Goal: Transaction & Acquisition: Purchase product/service

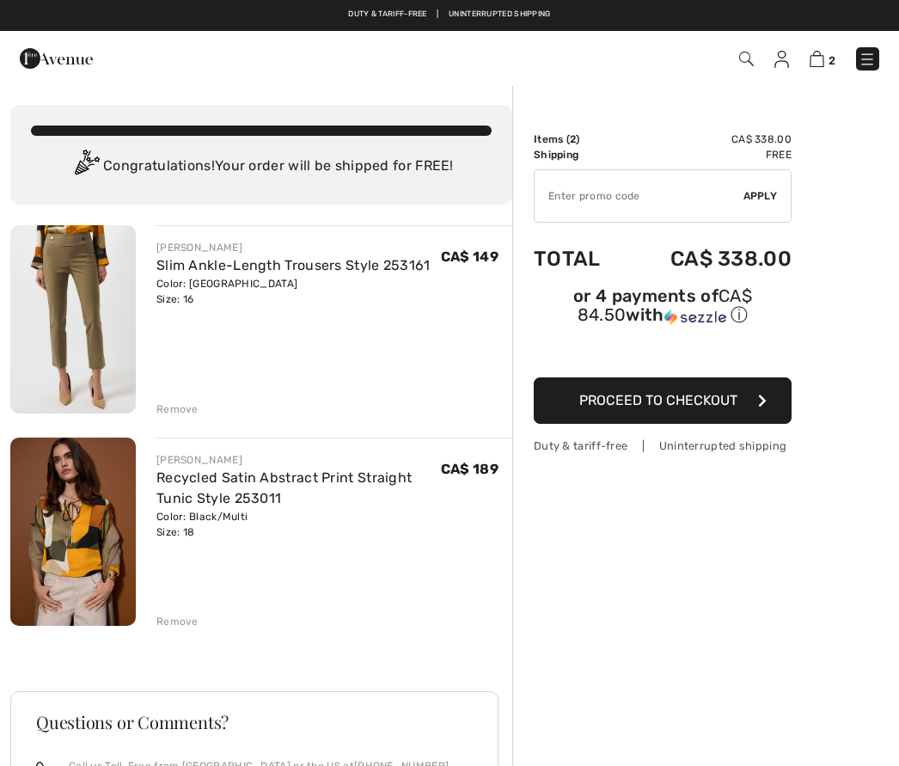
click at [77, 568] on img at bounding box center [73, 532] width 126 height 188
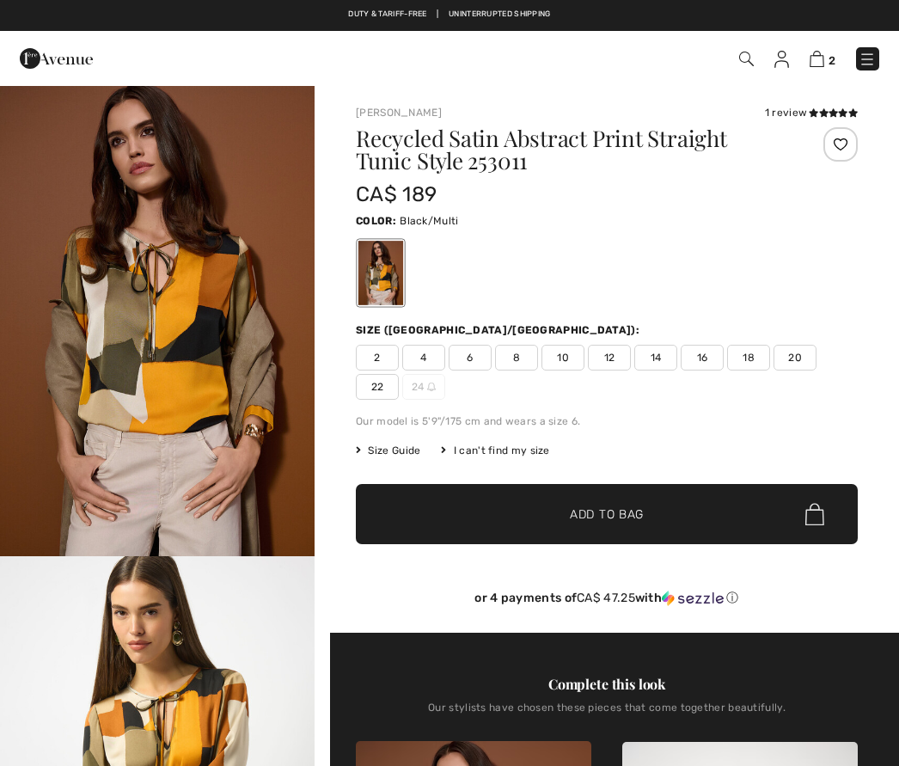
checkbox input "true"
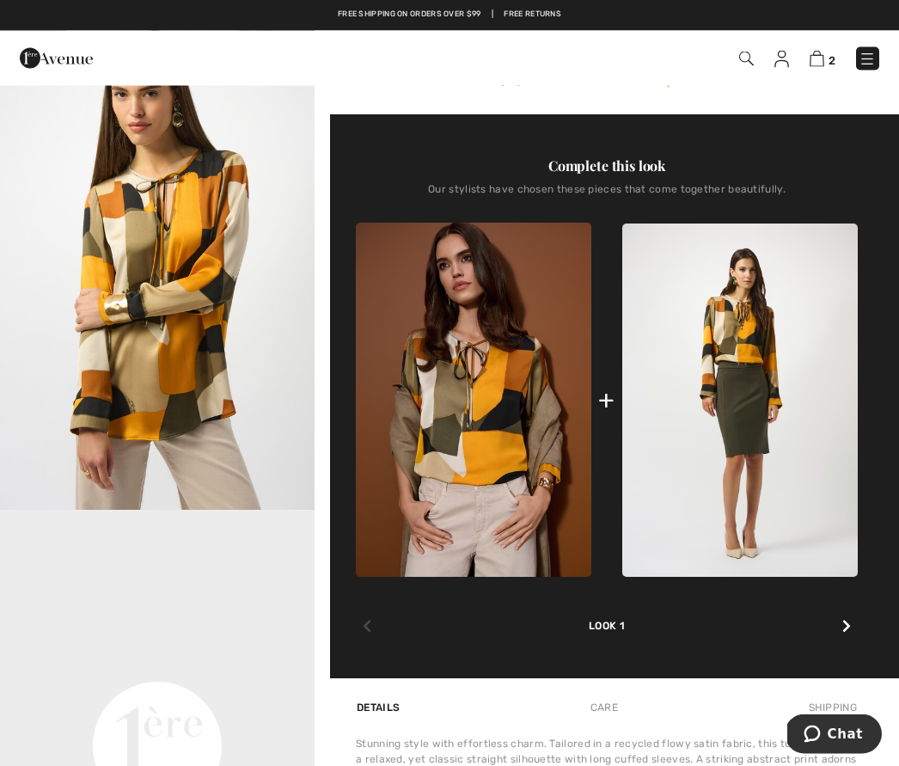
scroll to position [501, 0]
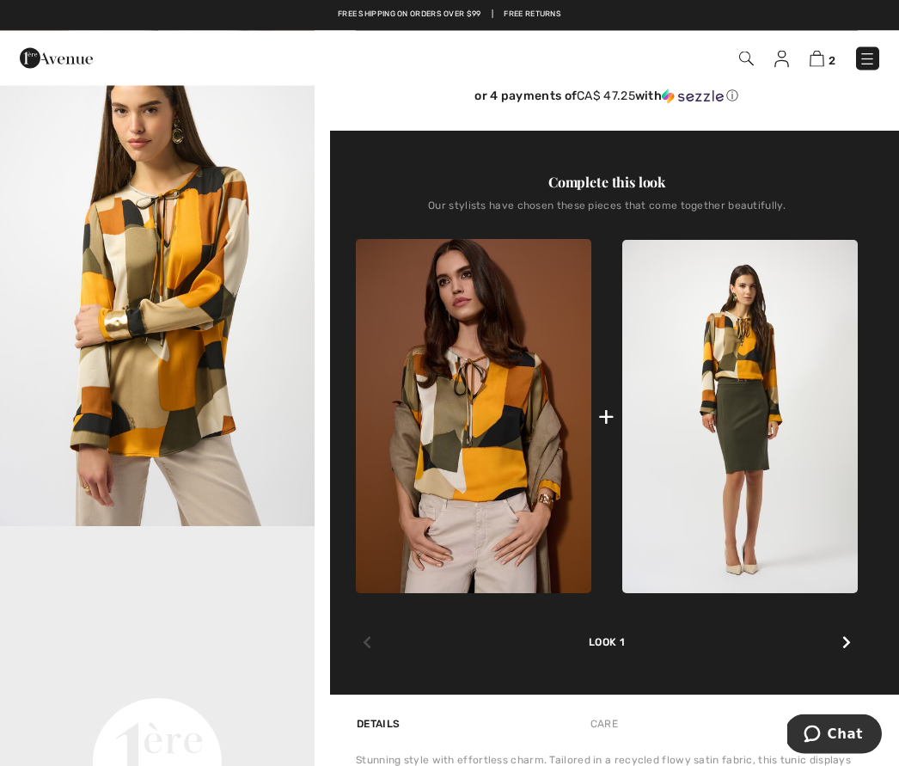
click at [844, 650] on icon at bounding box center [847, 643] width 9 height 14
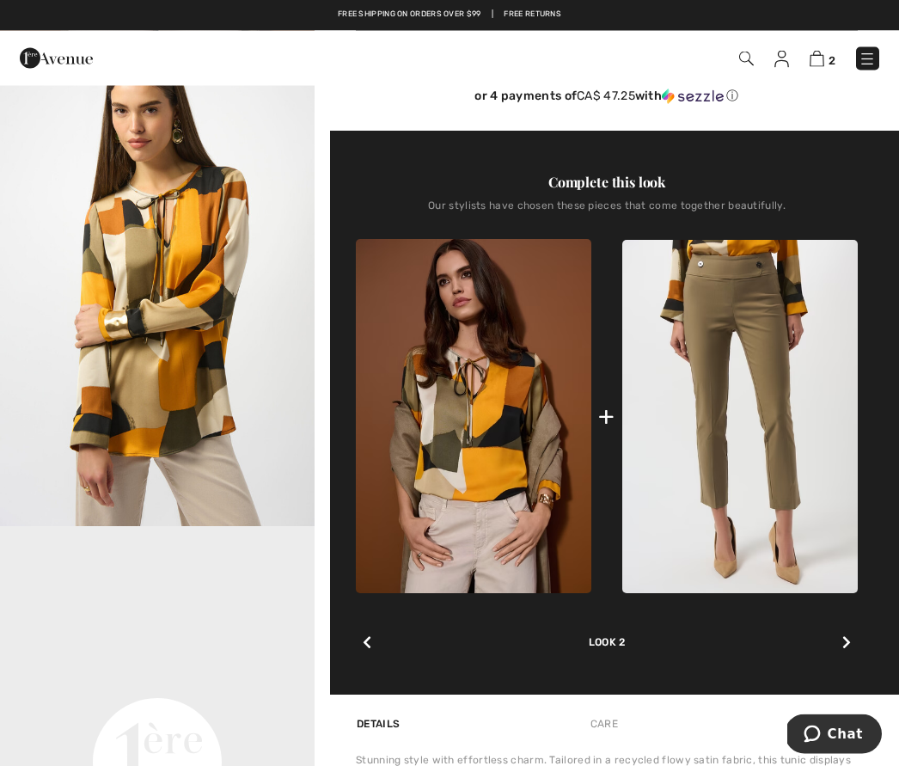
scroll to position [502, 0]
click at [850, 649] on icon at bounding box center [847, 642] width 9 height 14
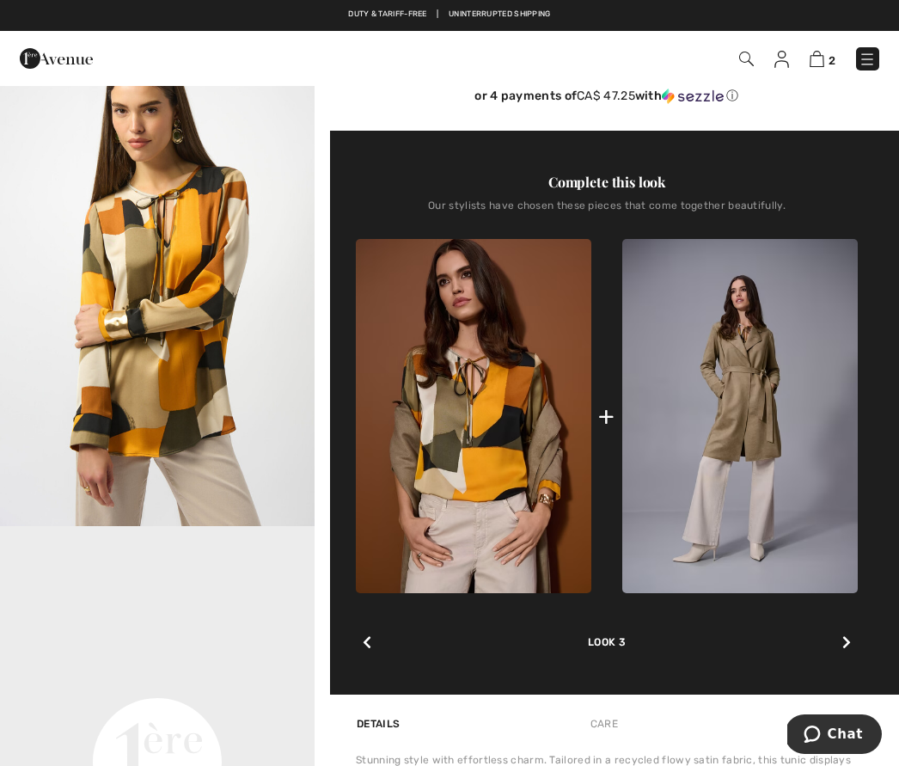
click at [850, 643] on icon at bounding box center [847, 642] width 9 height 14
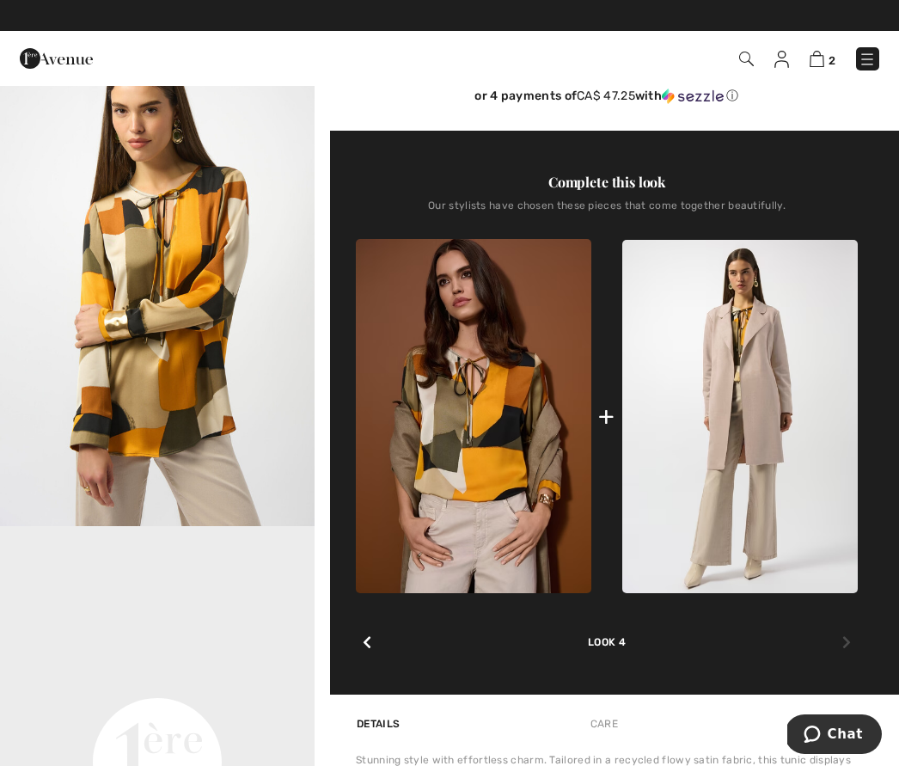
click at [375, 635] on div at bounding box center [367, 643] width 22 height 34
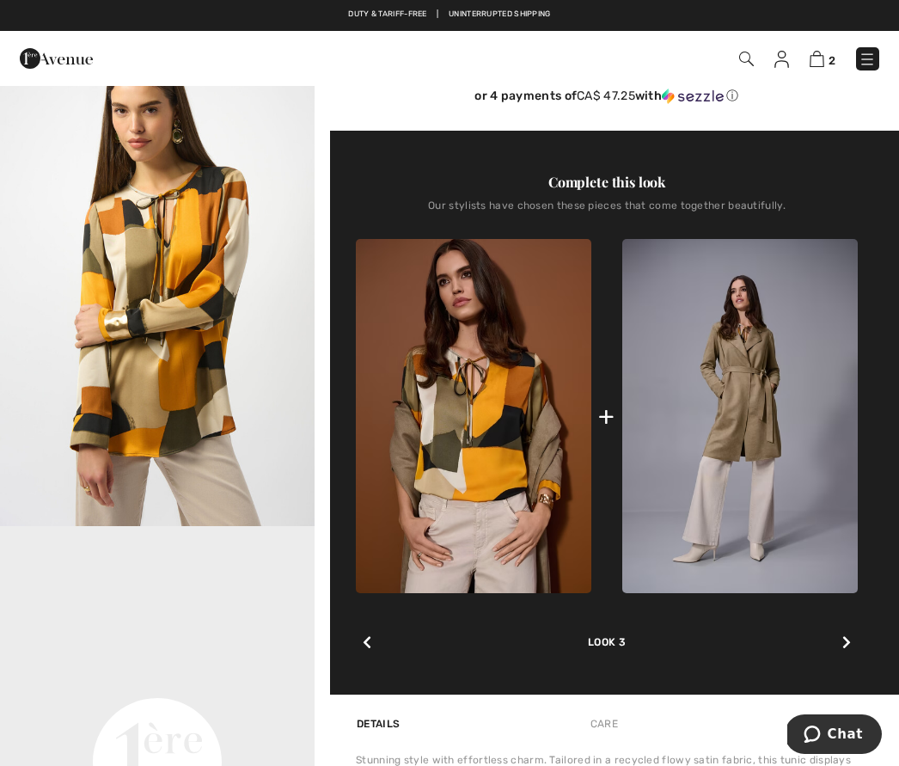
click at [365, 649] on icon at bounding box center [367, 642] width 9 height 14
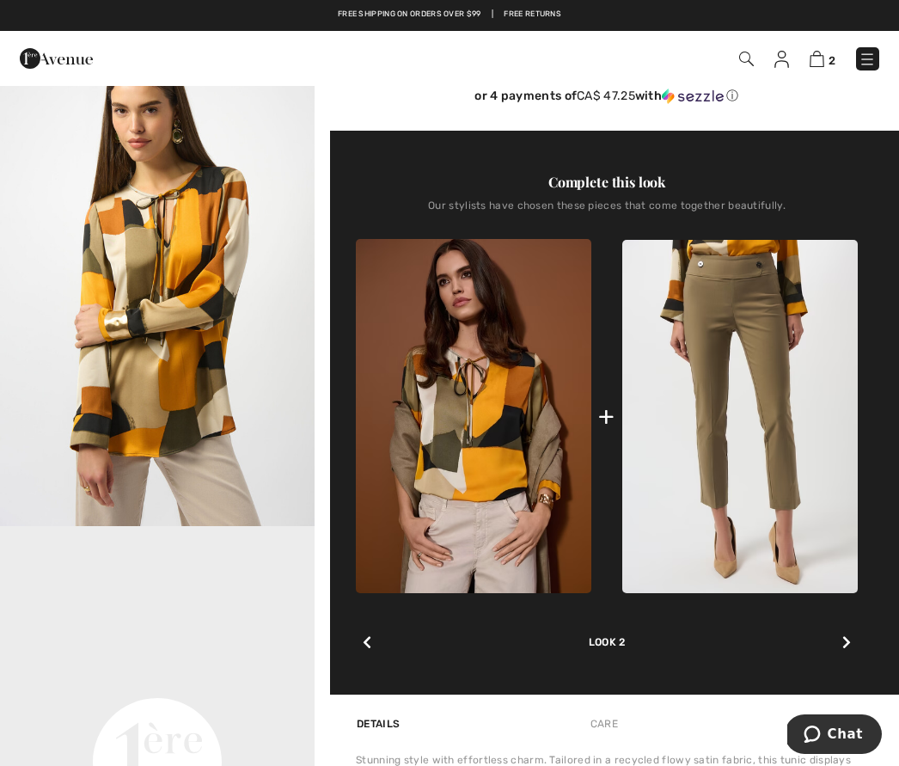
click at [308, 632] on video "Your browser does not support the video tag." at bounding box center [157, 604] width 315 height 157
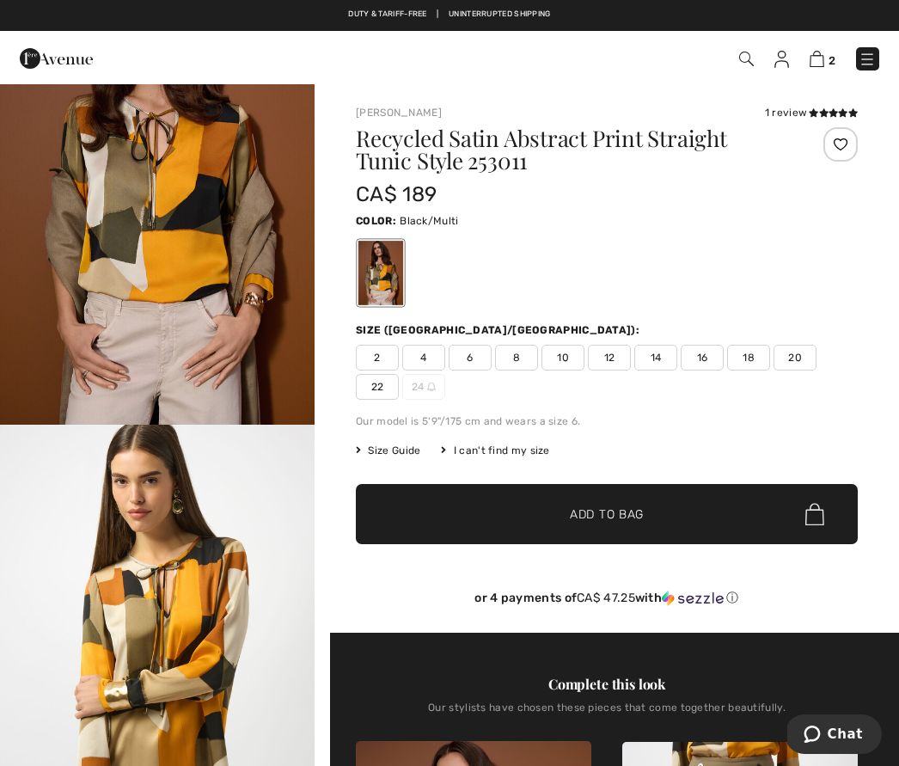
scroll to position [0, 0]
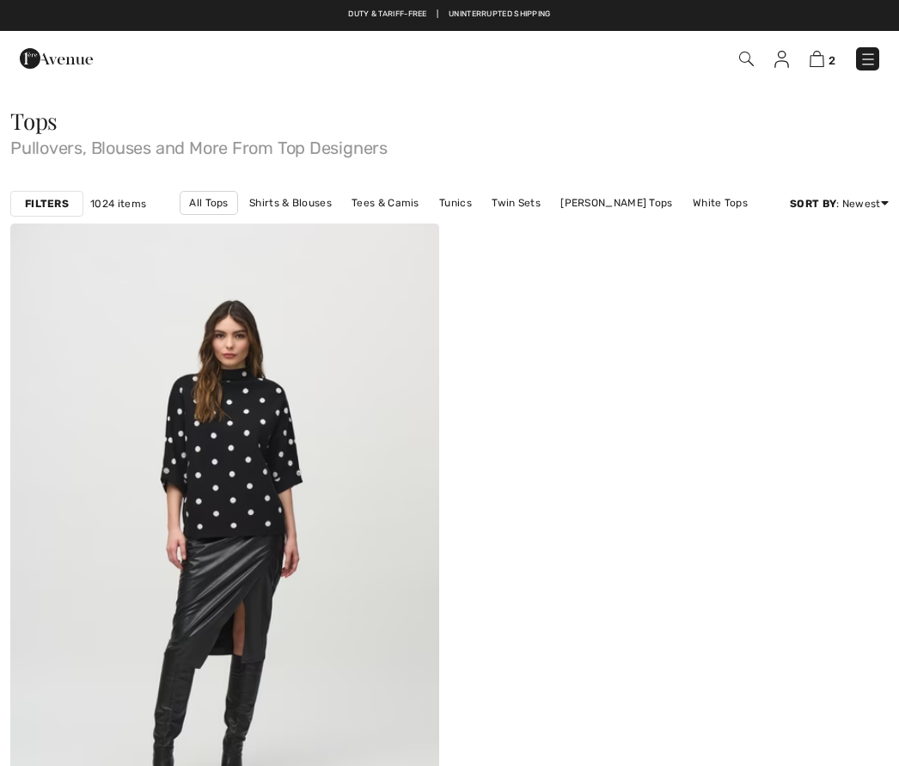
checkbox input "true"
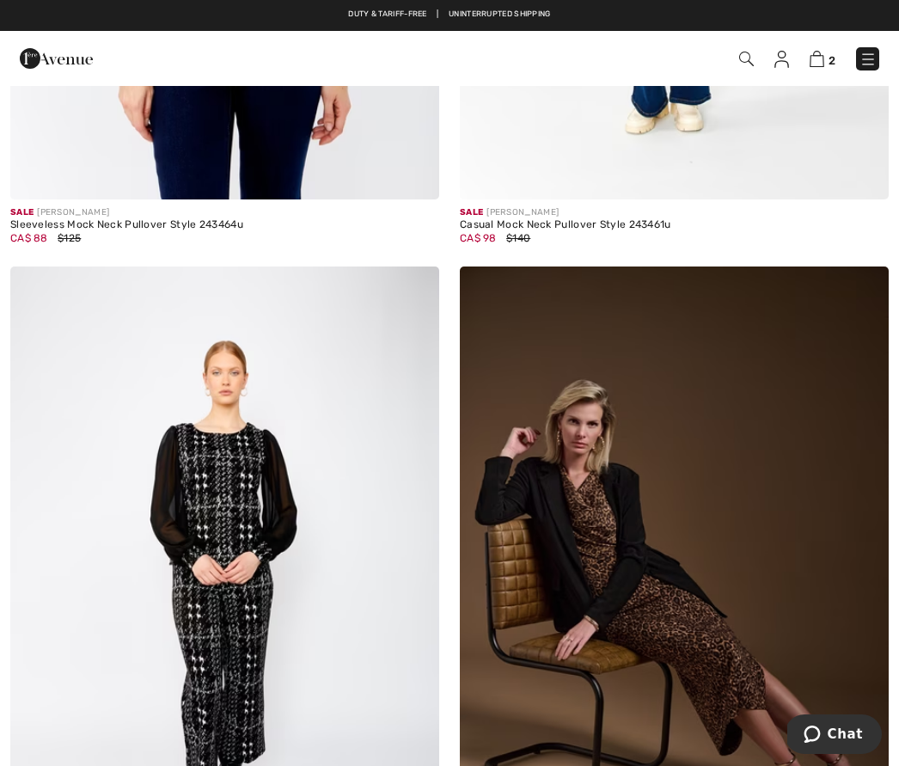
click at [872, 64] on img at bounding box center [868, 59] width 17 height 17
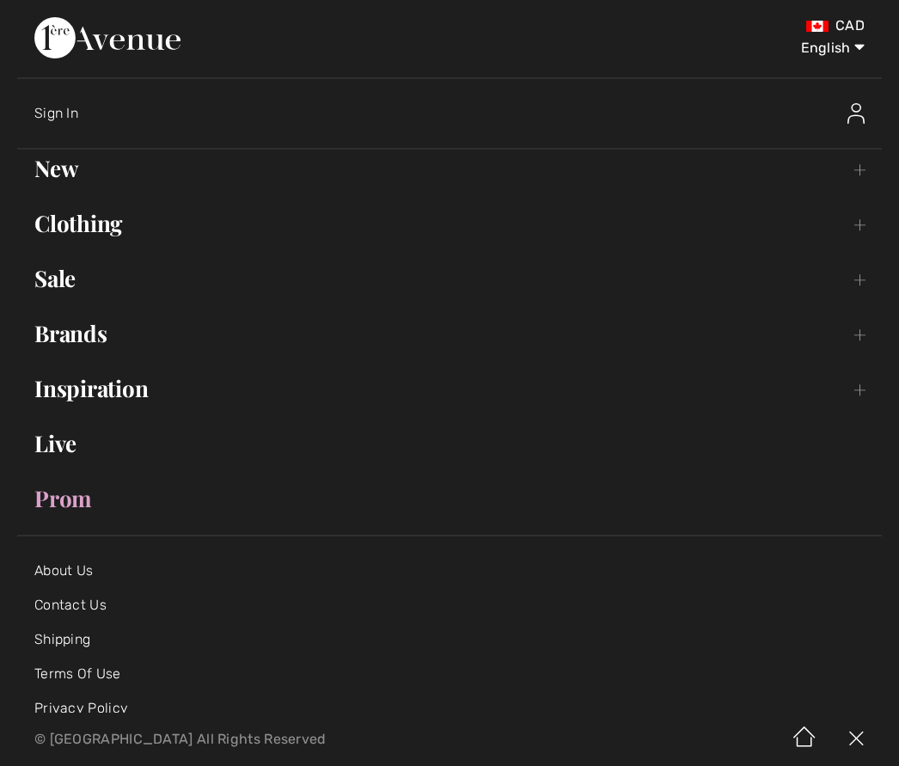
click at [96, 239] on link "Clothing Toggle submenu" at bounding box center [449, 224] width 865 height 38
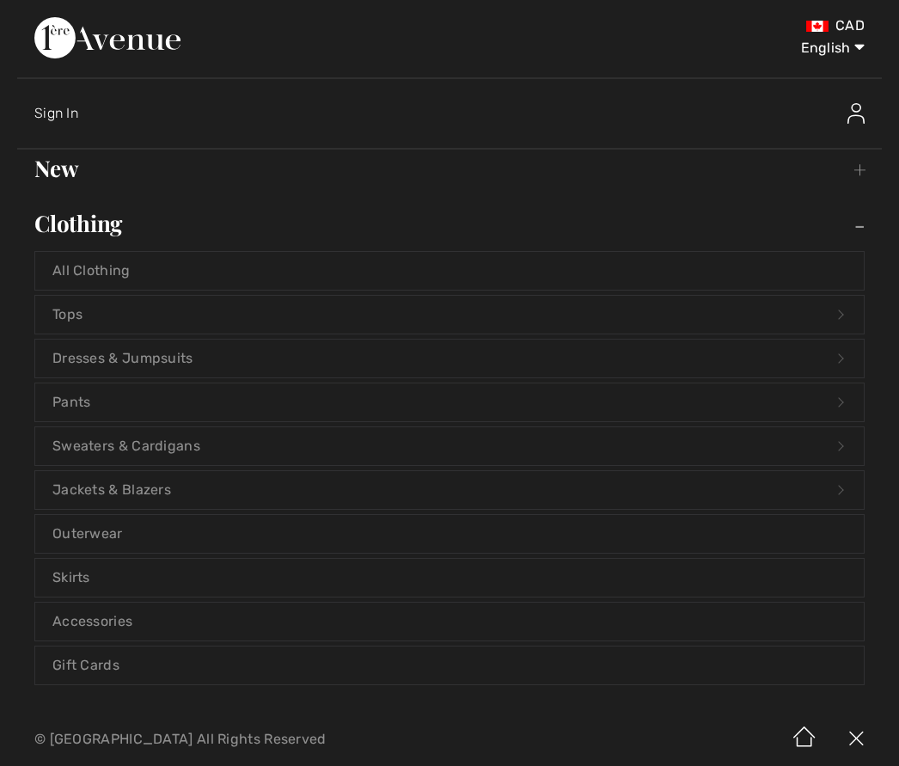
click at [103, 397] on link "Pants Open submenu" at bounding box center [449, 403] width 829 height 38
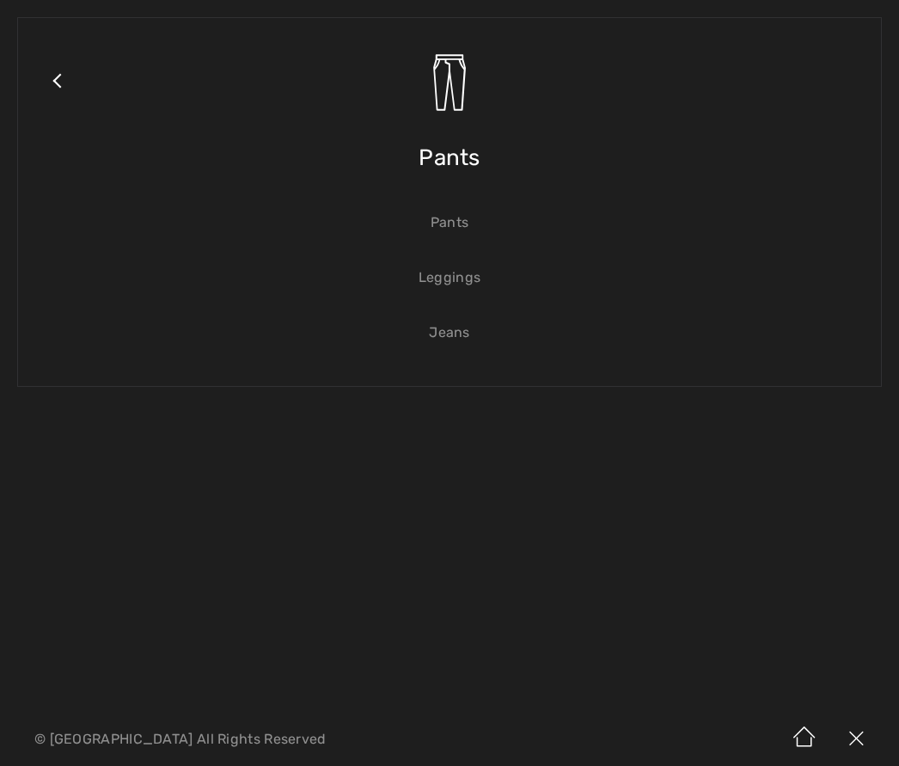
click at [456, 219] on link "Pants" at bounding box center [449, 223] width 829 height 38
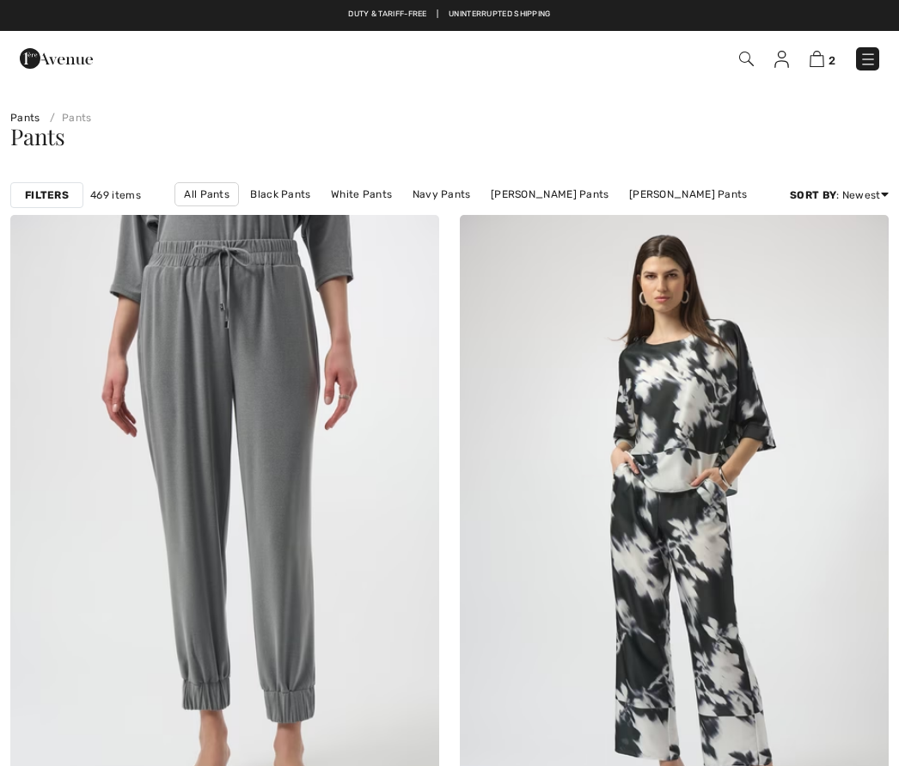
checkbox input "true"
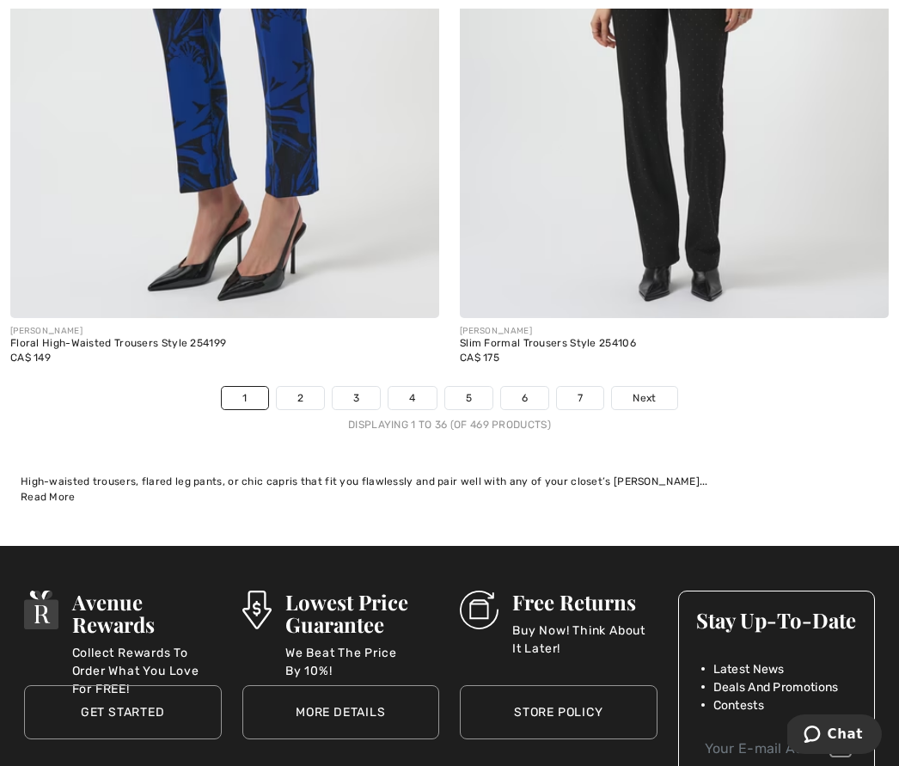
scroll to position [13183, 0]
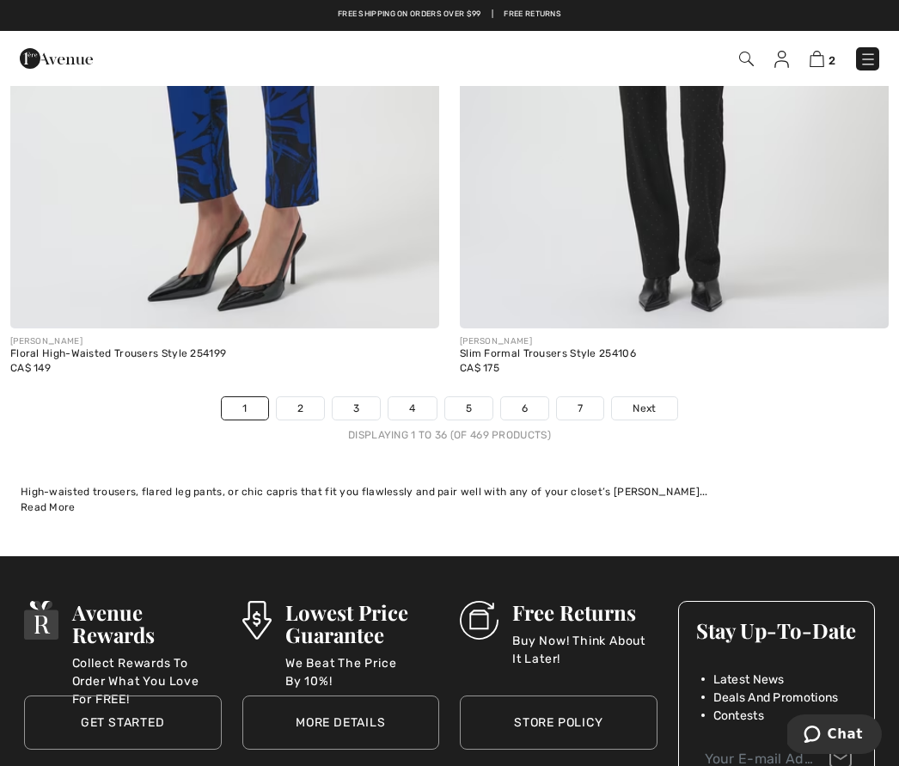
click at [304, 405] on link "2" at bounding box center [300, 408] width 47 height 22
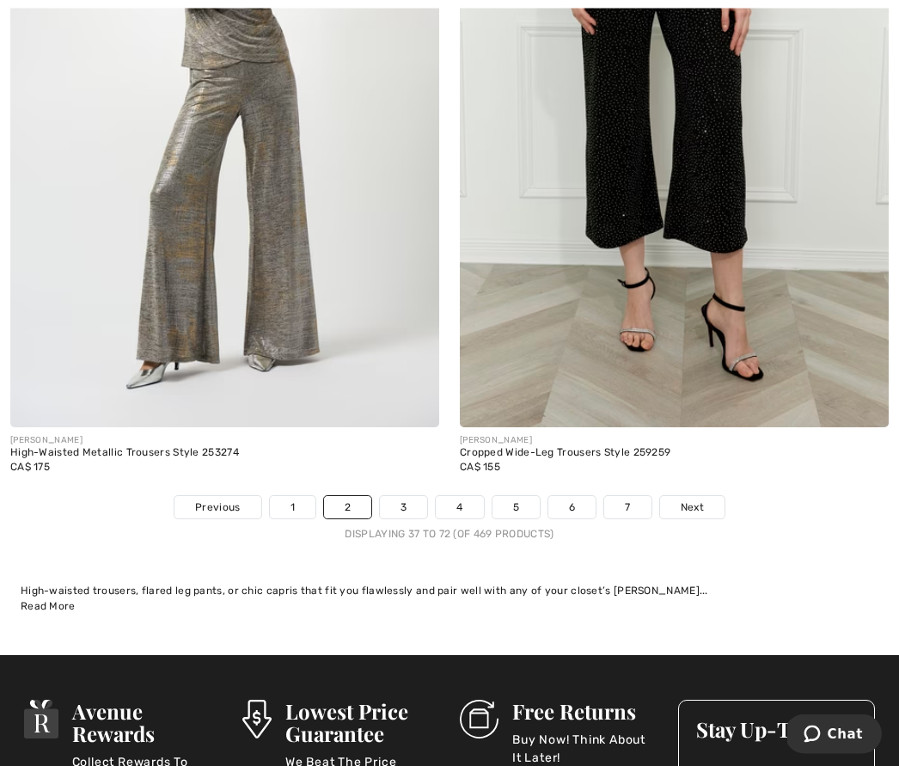
scroll to position [13056, 0]
click at [406, 496] on link "3" at bounding box center [403, 507] width 47 height 22
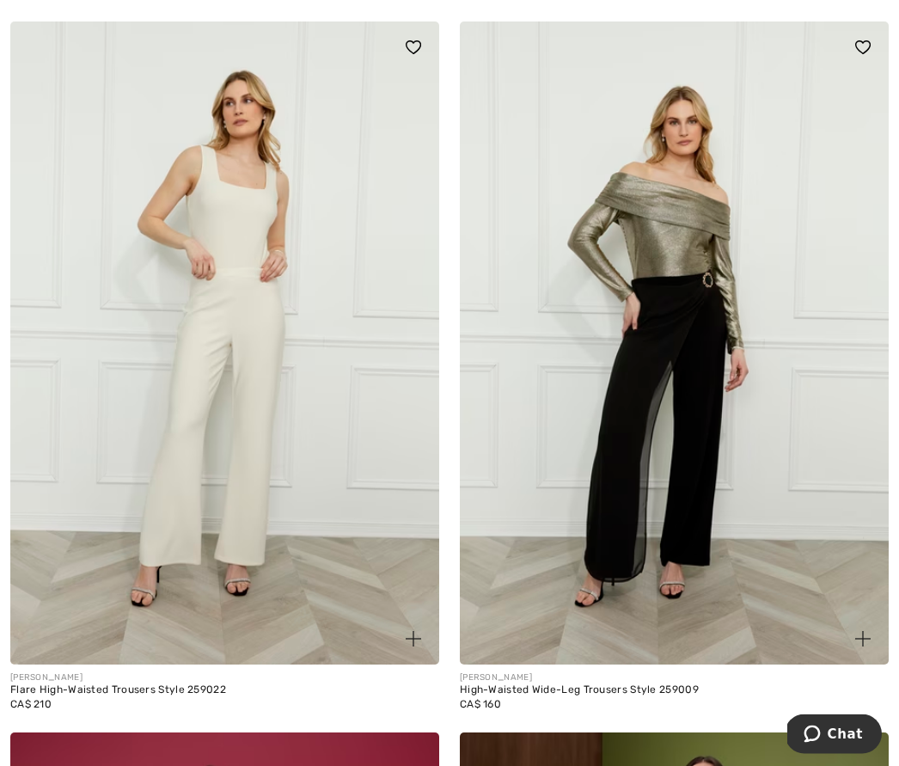
scroll to position [5472, 0]
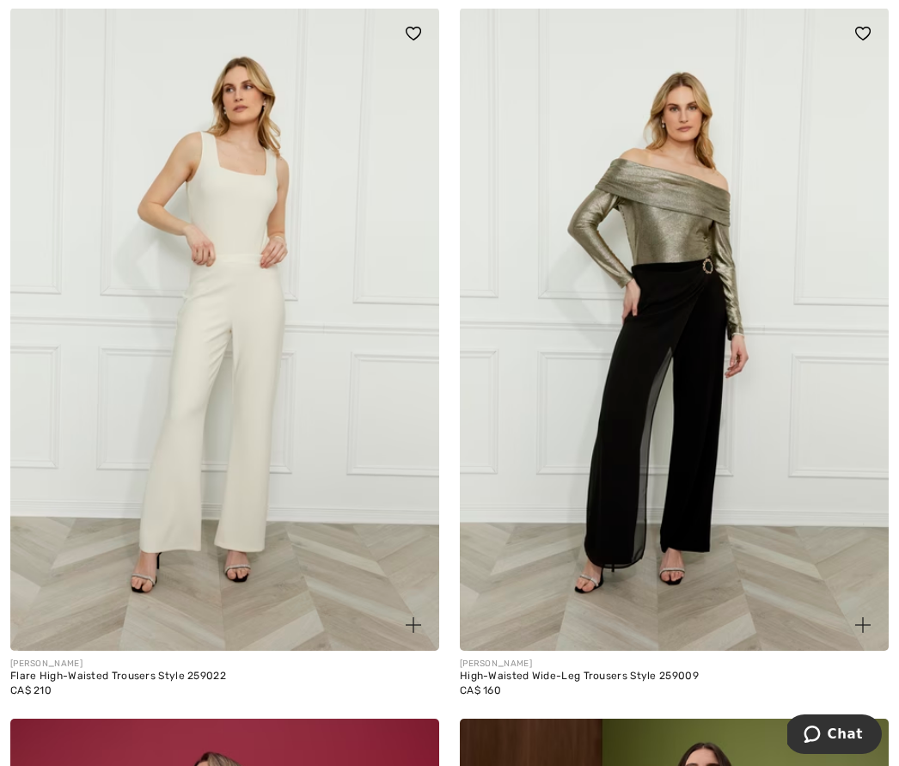
click at [278, 374] on img at bounding box center [224, 330] width 429 height 644
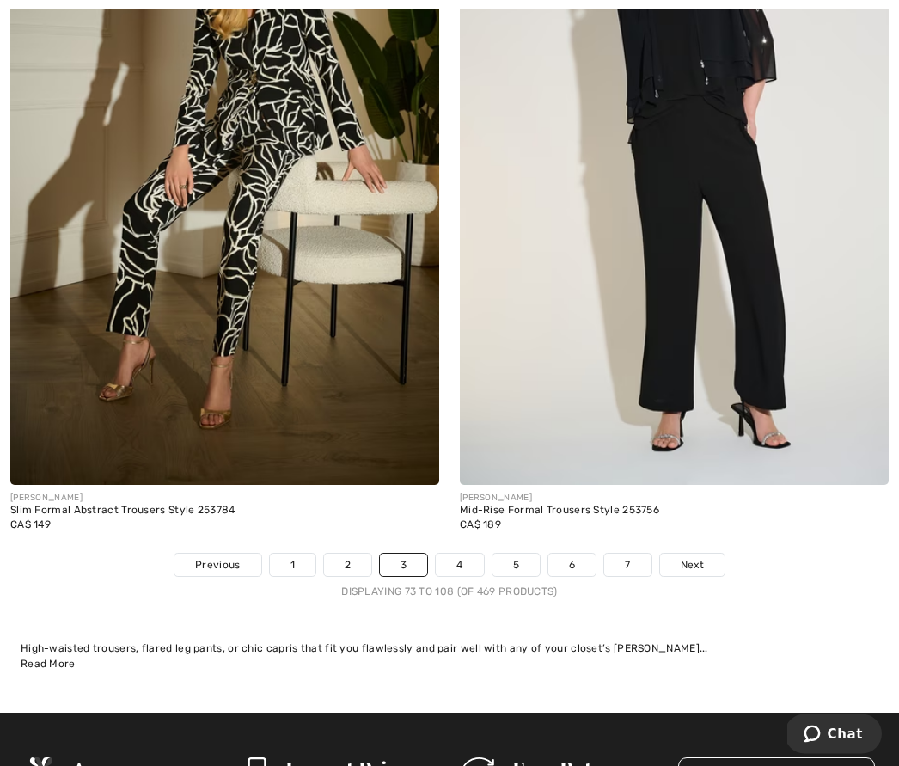
scroll to position [13020, 0]
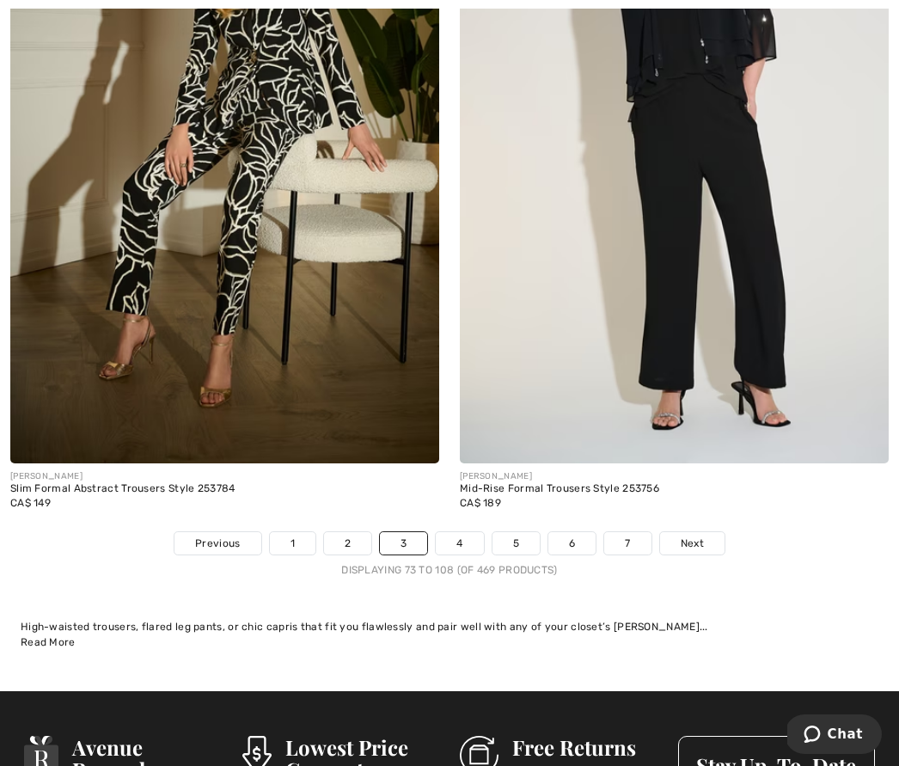
click at [462, 535] on link "4" at bounding box center [459, 543] width 47 height 22
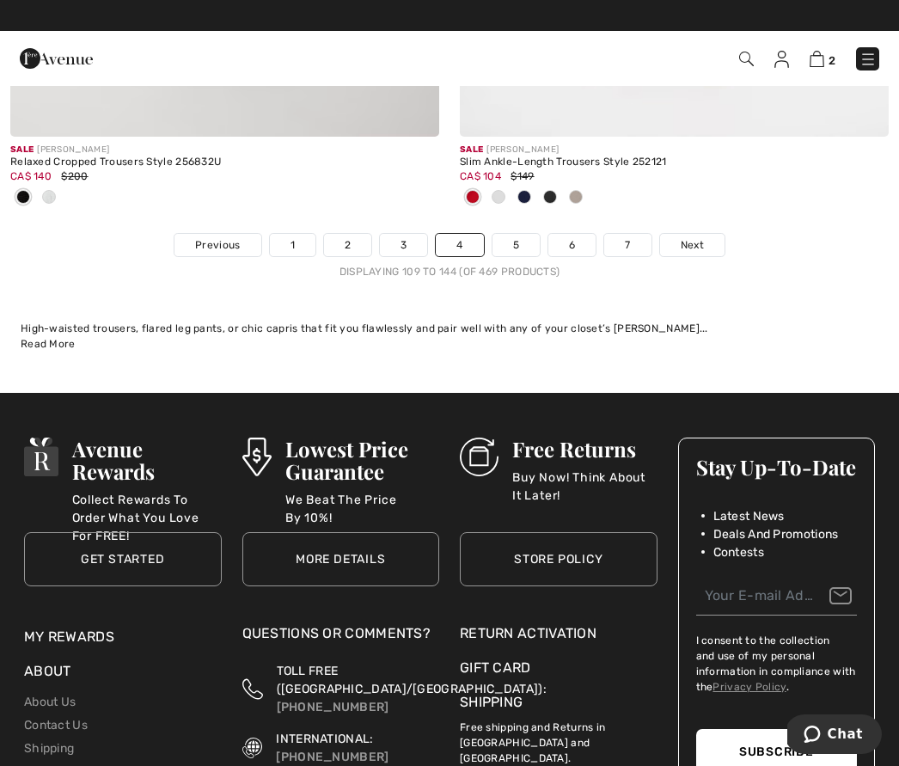
scroll to position [13220, 0]
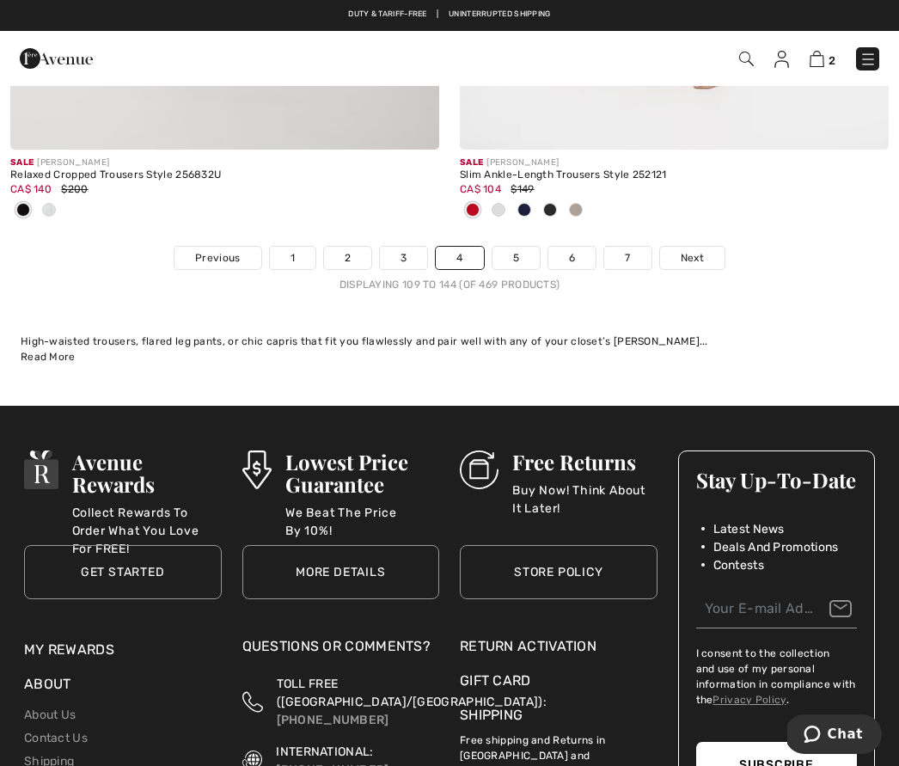
click at [519, 247] on link "5" at bounding box center [516, 258] width 47 height 22
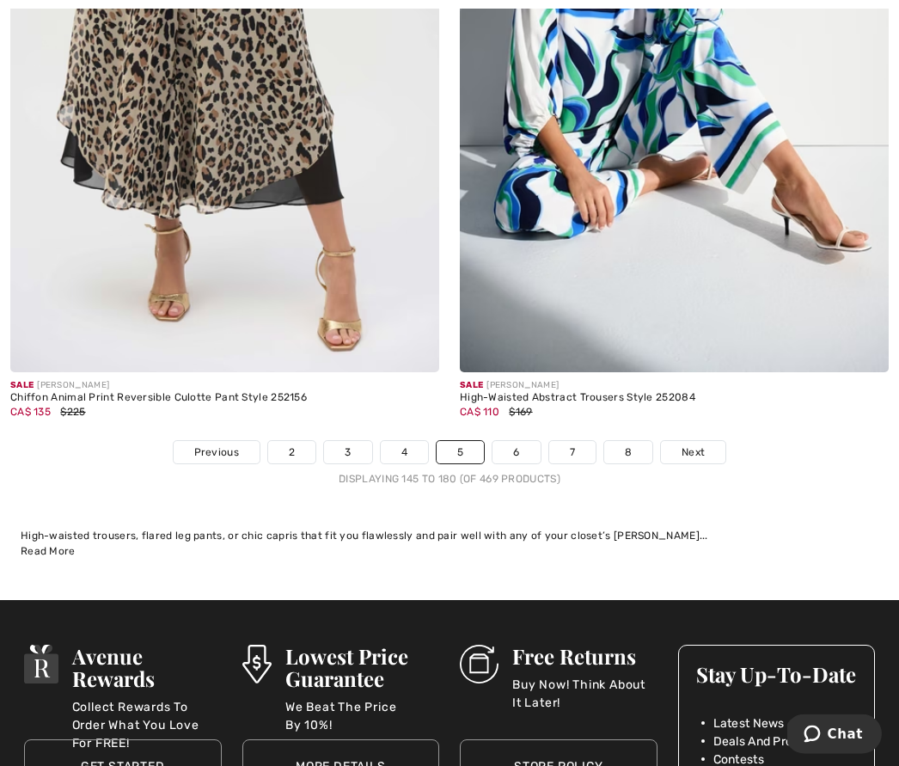
scroll to position [13197, 0]
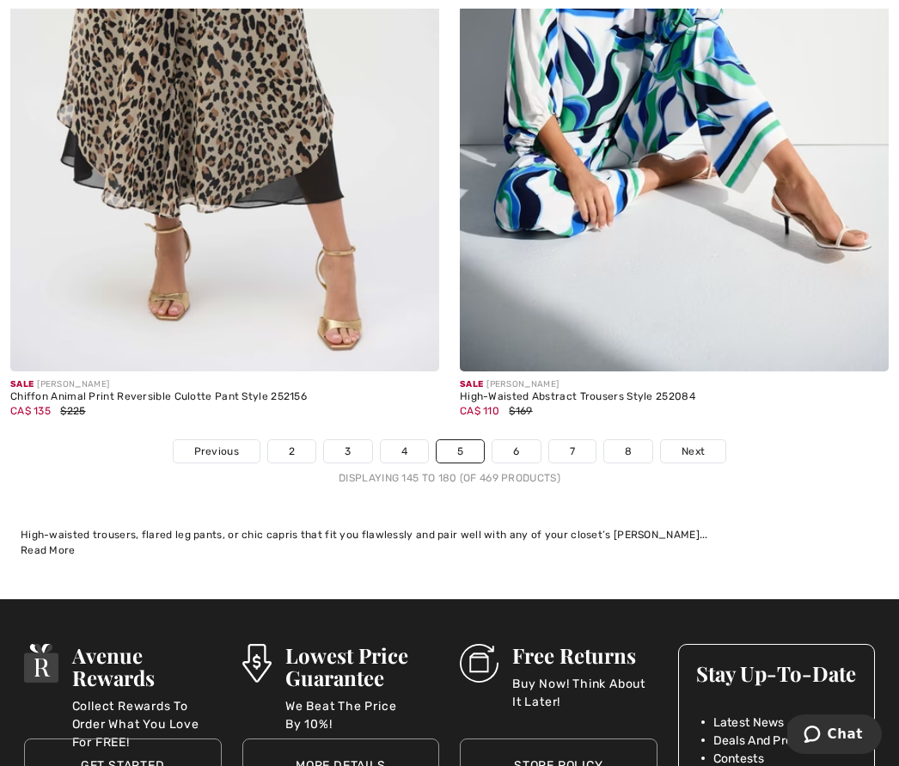
click at [525, 449] on link "6" at bounding box center [516, 451] width 47 height 22
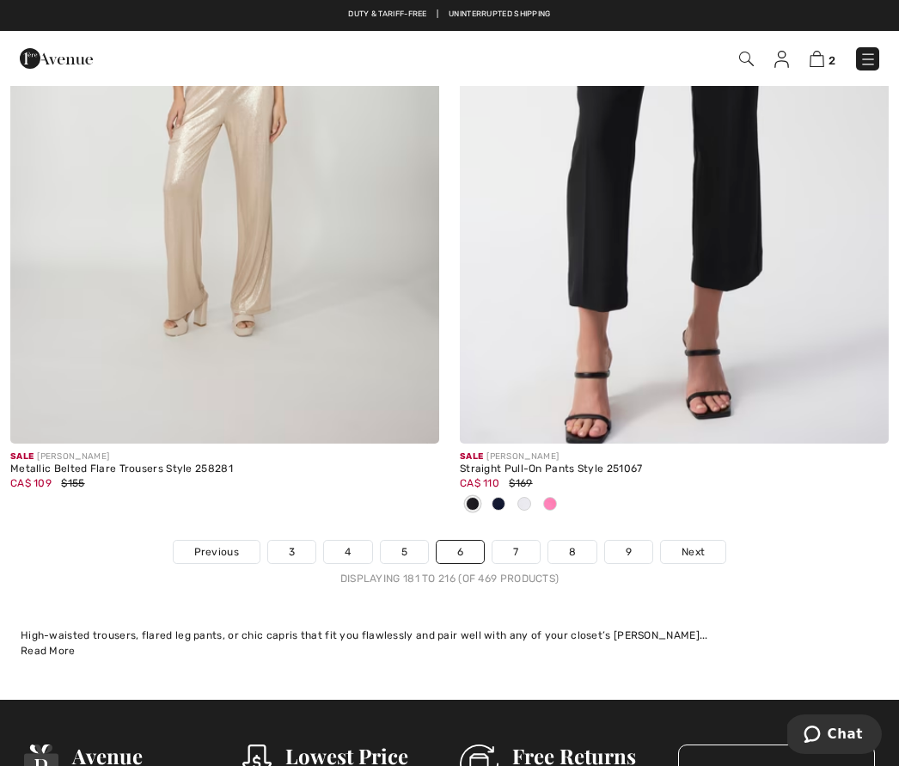
scroll to position [13045, 0]
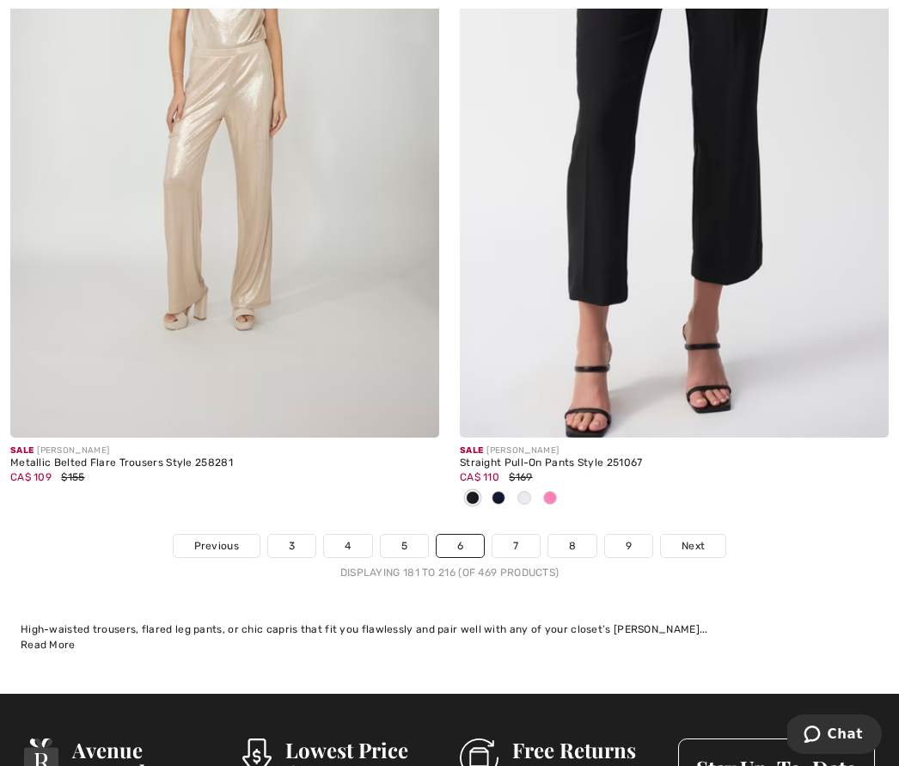
click at [519, 535] on link "7" at bounding box center [516, 546] width 46 height 22
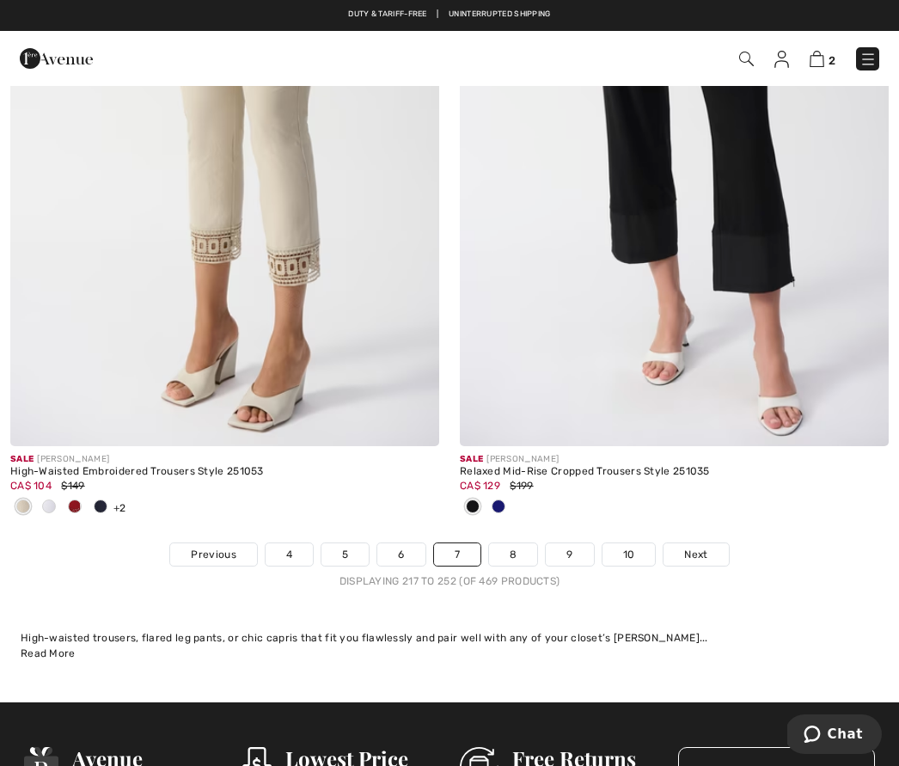
scroll to position [13067, 0]
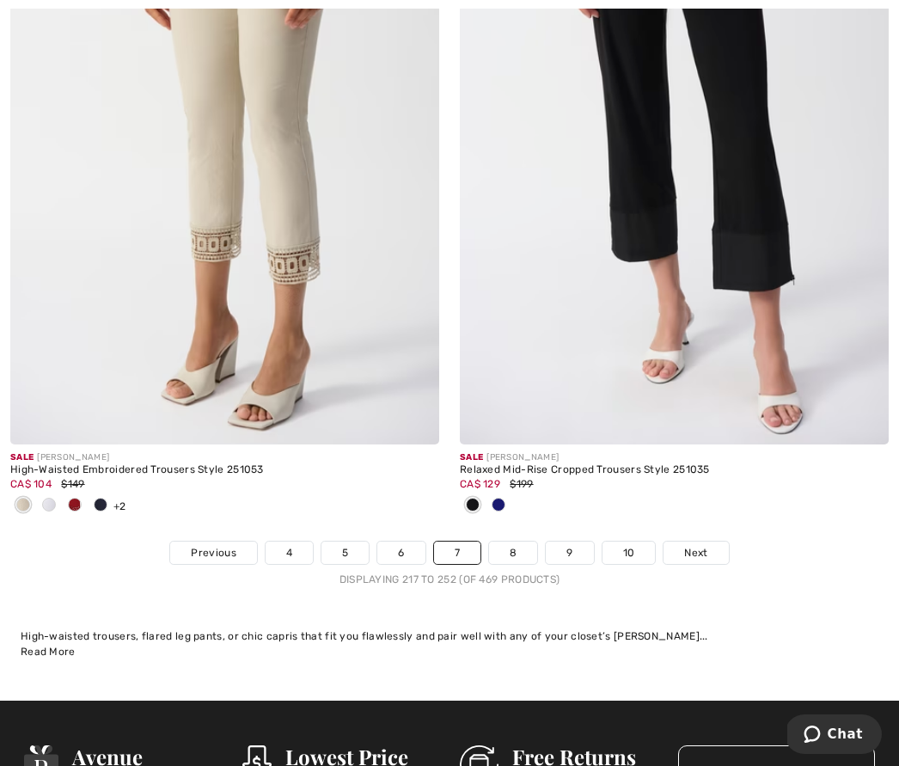
click at [507, 542] on link "8" at bounding box center [513, 553] width 48 height 22
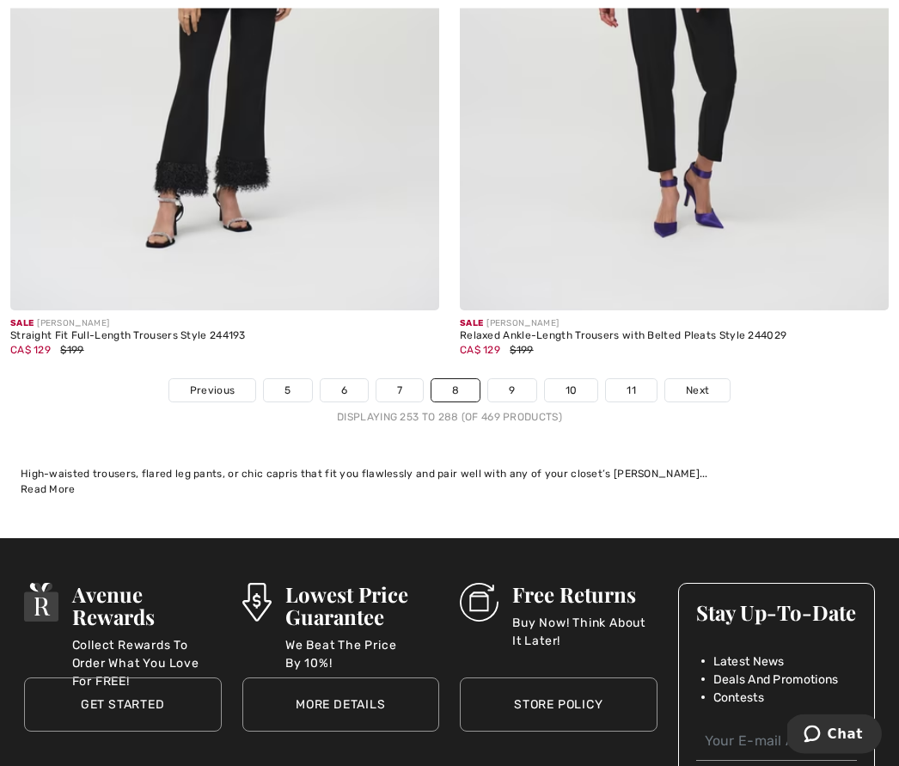
scroll to position [13021, 0]
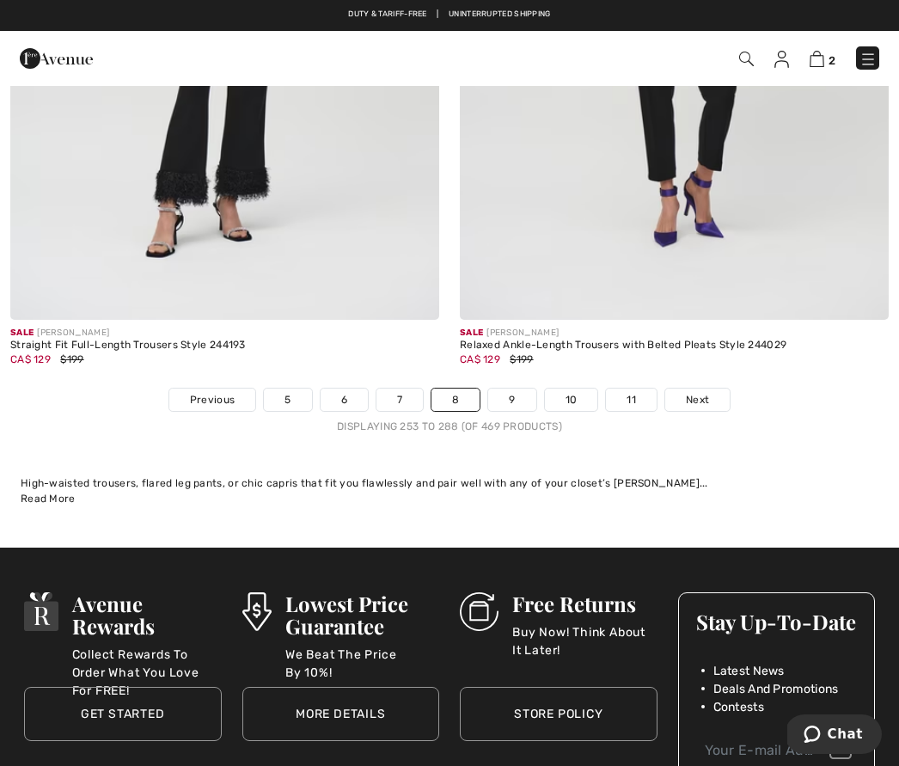
click at [512, 389] on link "9" at bounding box center [511, 400] width 47 height 22
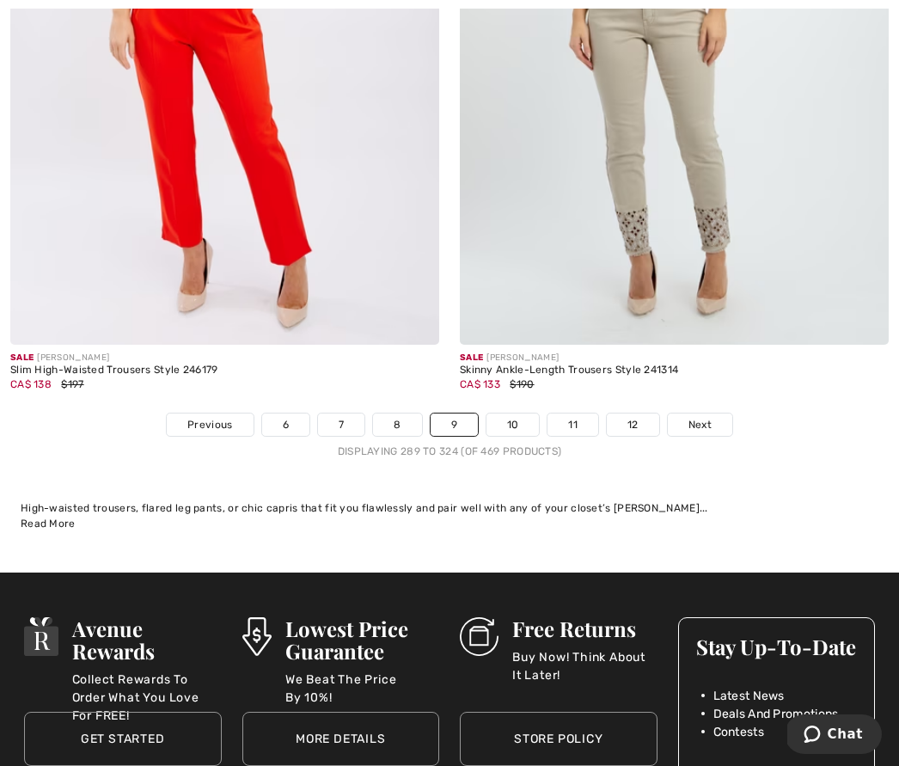
scroll to position [13075, 0]
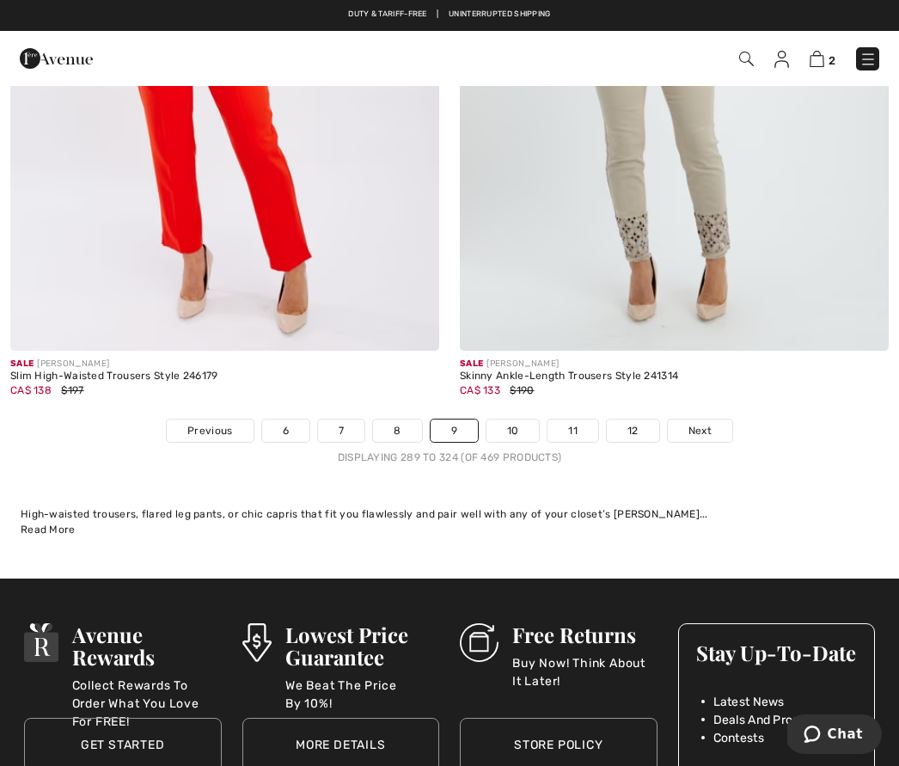
click at [509, 420] on link "10" at bounding box center [513, 431] width 53 height 22
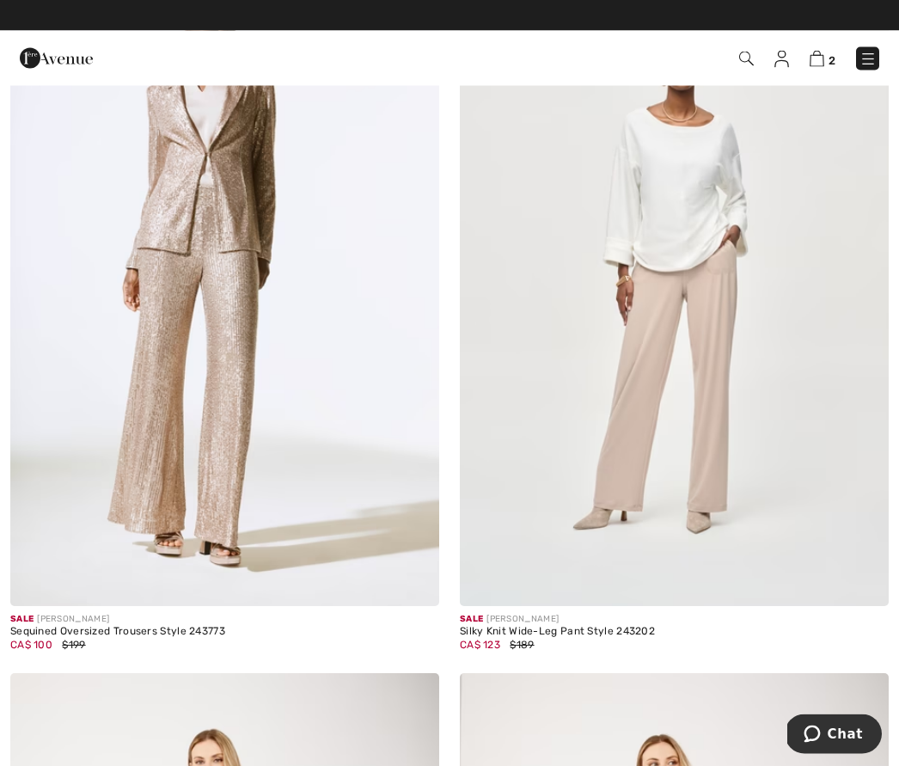
scroll to position [243, 0]
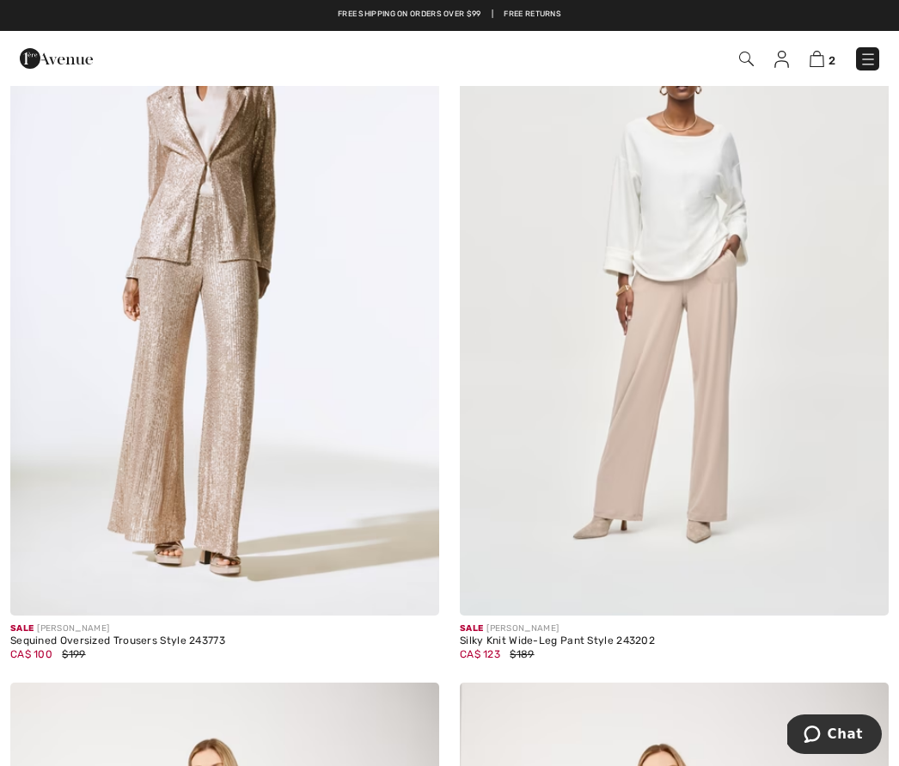
click at [825, 53] on link "2" at bounding box center [823, 58] width 26 height 21
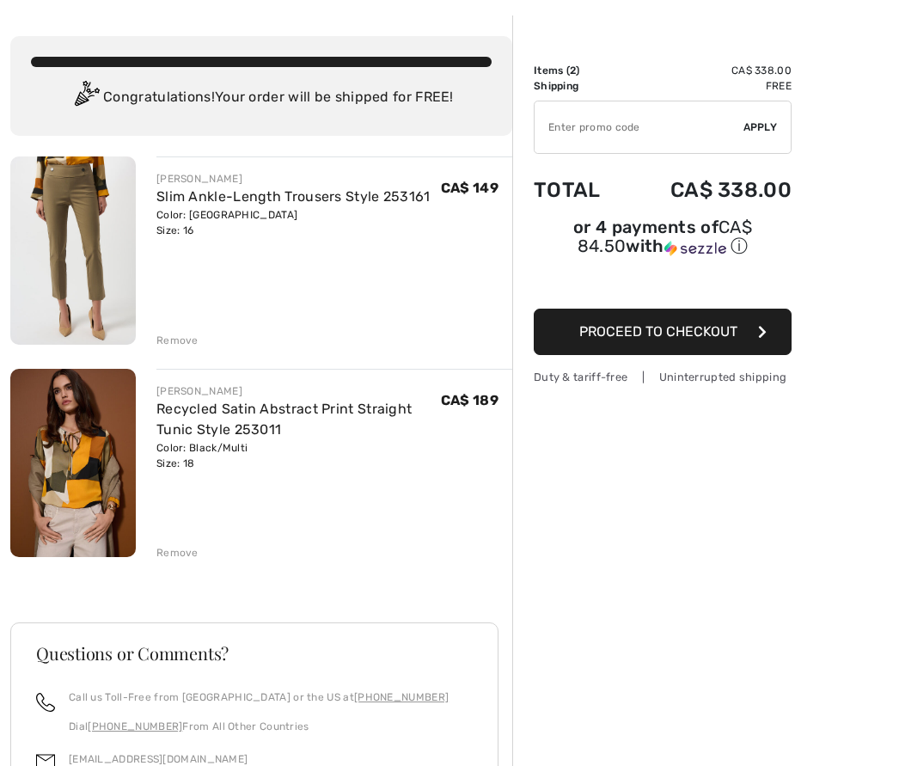
scroll to position [68, 0]
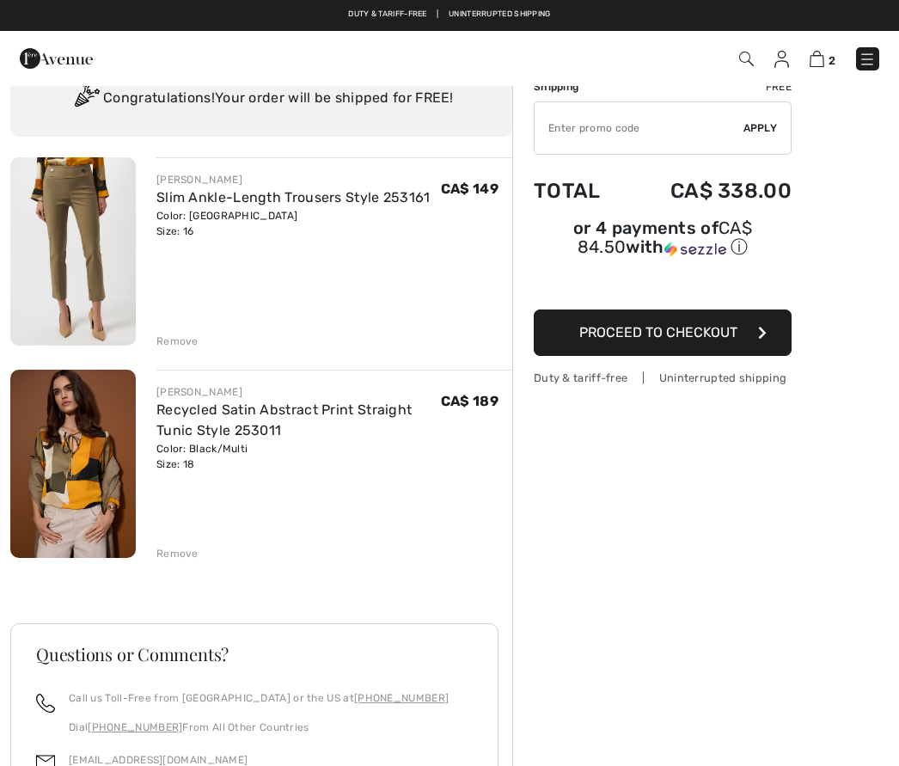
click at [93, 476] on img at bounding box center [73, 464] width 126 height 188
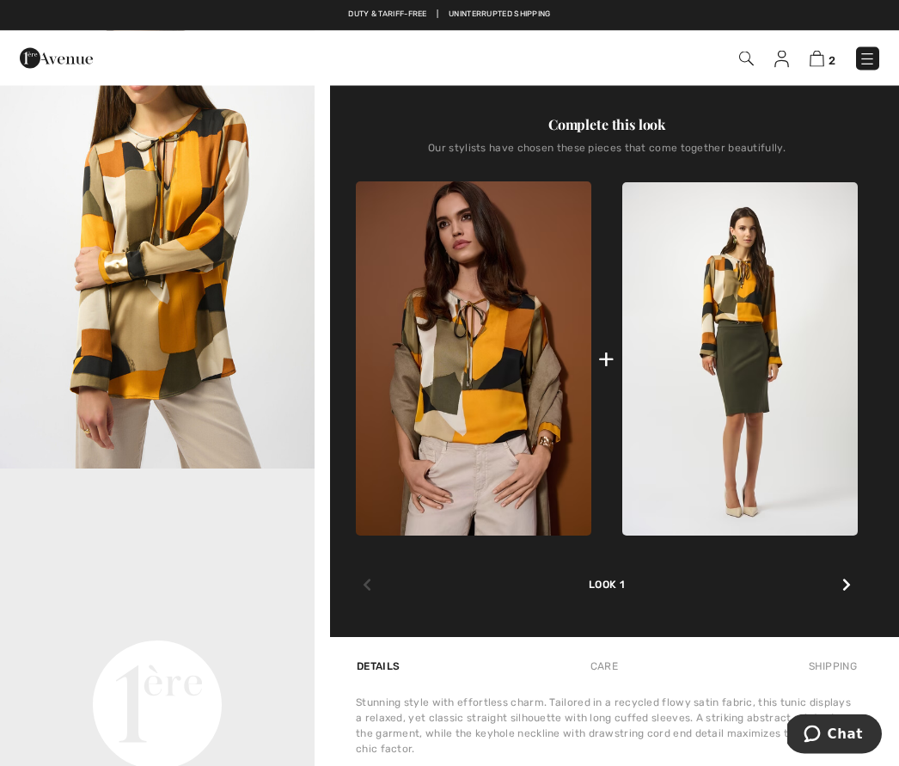
scroll to position [560, 0]
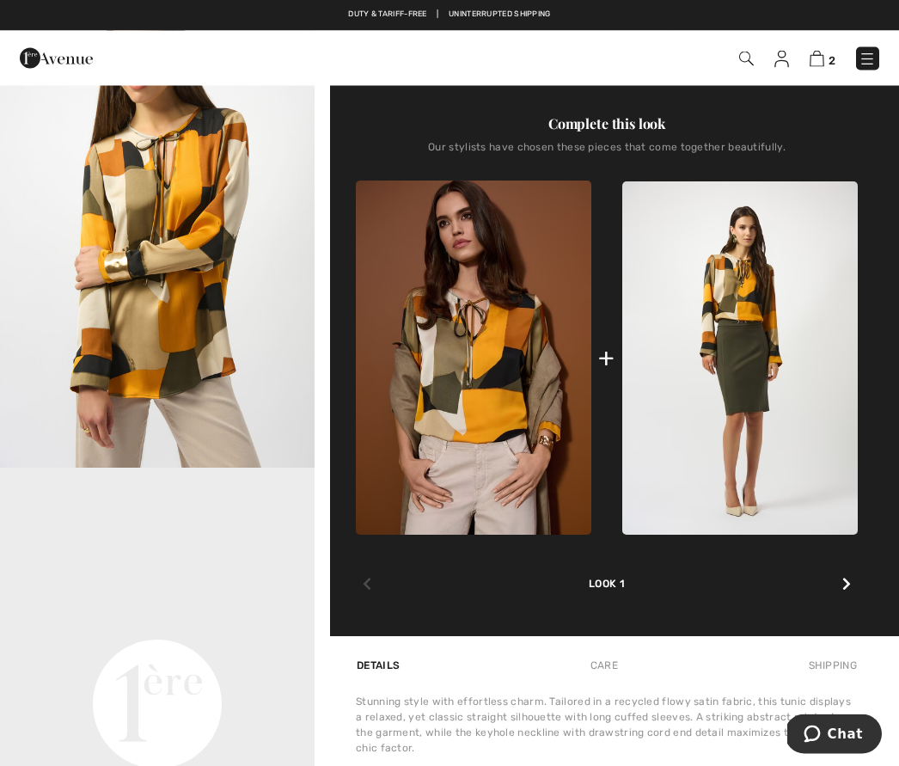
click at [488, 447] on img at bounding box center [474, 357] width 236 height 353
click at [484, 492] on img at bounding box center [474, 357] width 236 height 353
click at [611, 365] on div "+" at bounding box center [606, 358] width 16 height 39
click at [605, 357] on div "+" at bounding box center [606, 358] width 16 height 39
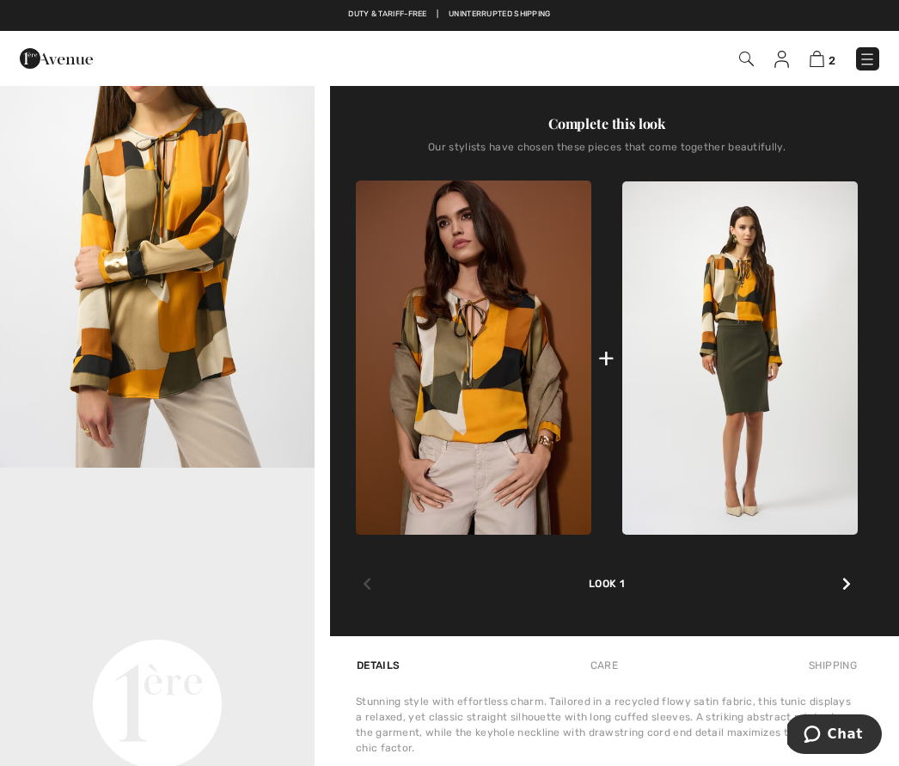
click at [844, 594] on div at bounding box center [847, 585] width 22 height 34
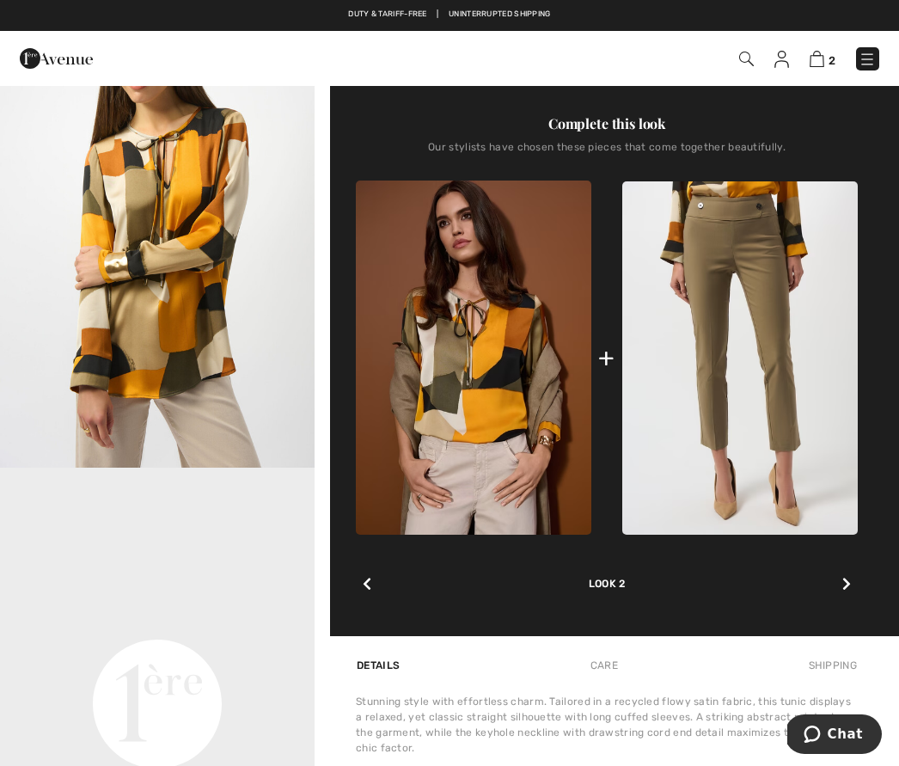
click at [853, 602] on div at bounding box center [847, 585] width 22 height 34
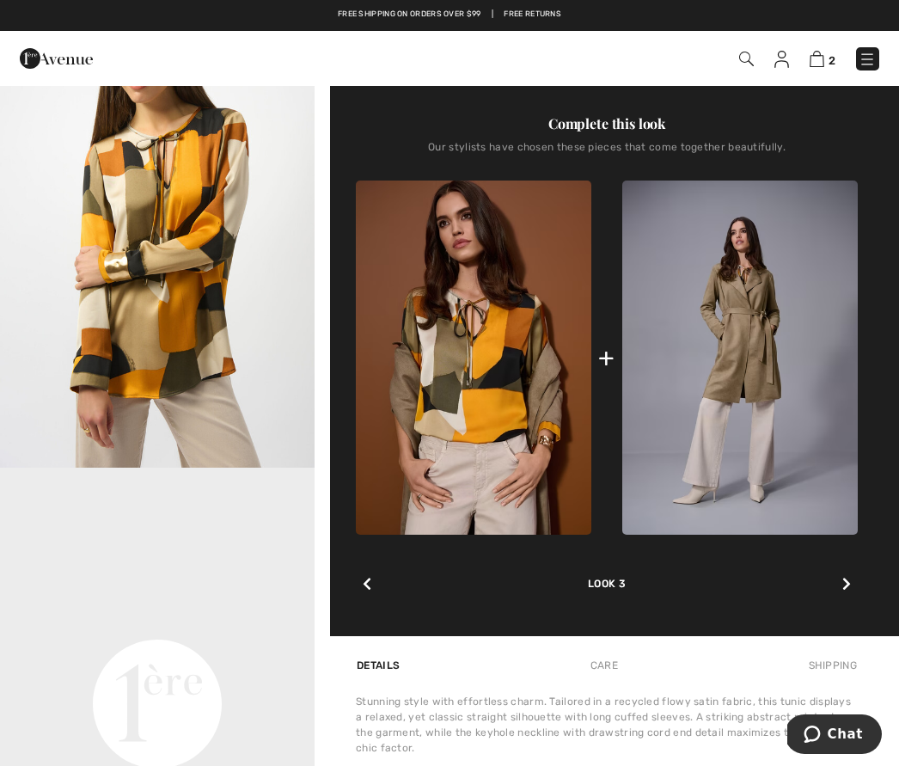
click at [758, 456] on img at bounding box center [741, 357] width 236 height 353
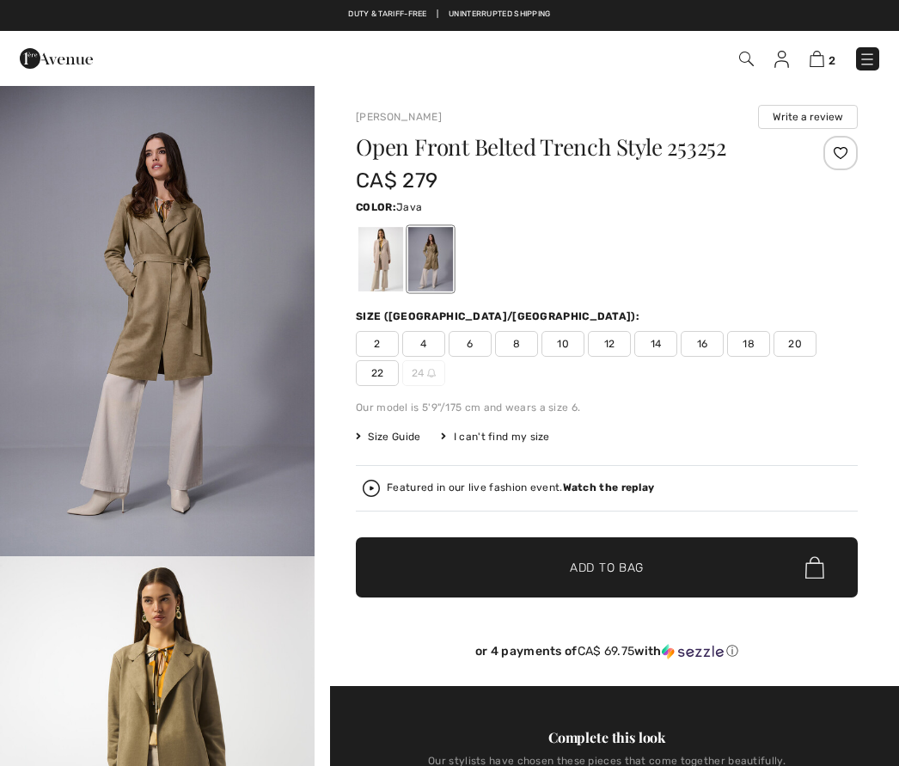
checkbox input "true"
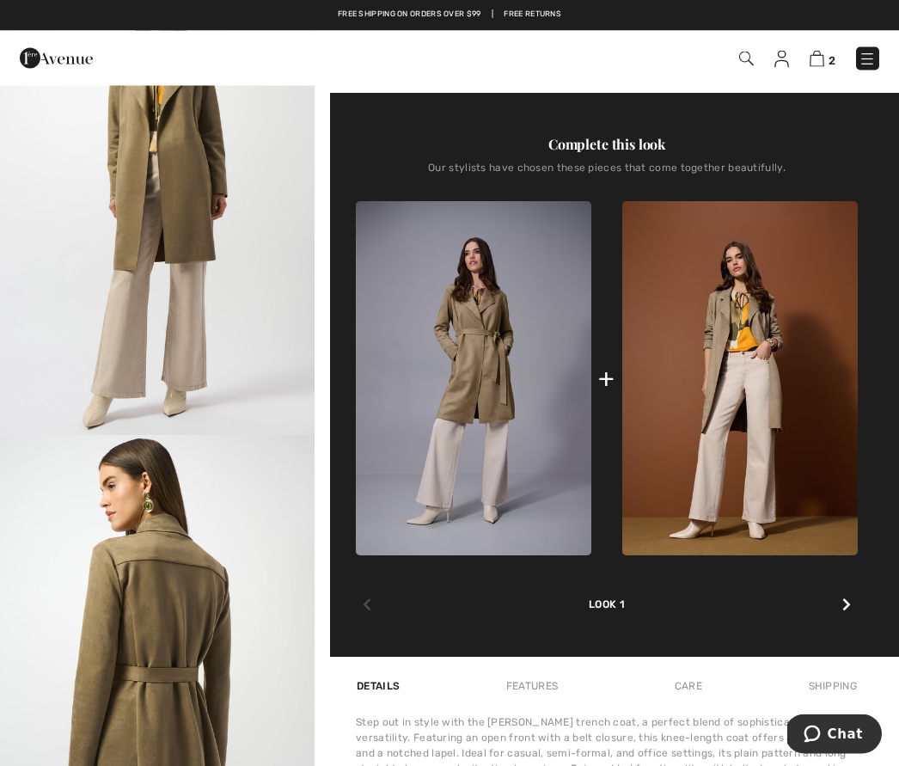
scroll to position [591, 0]
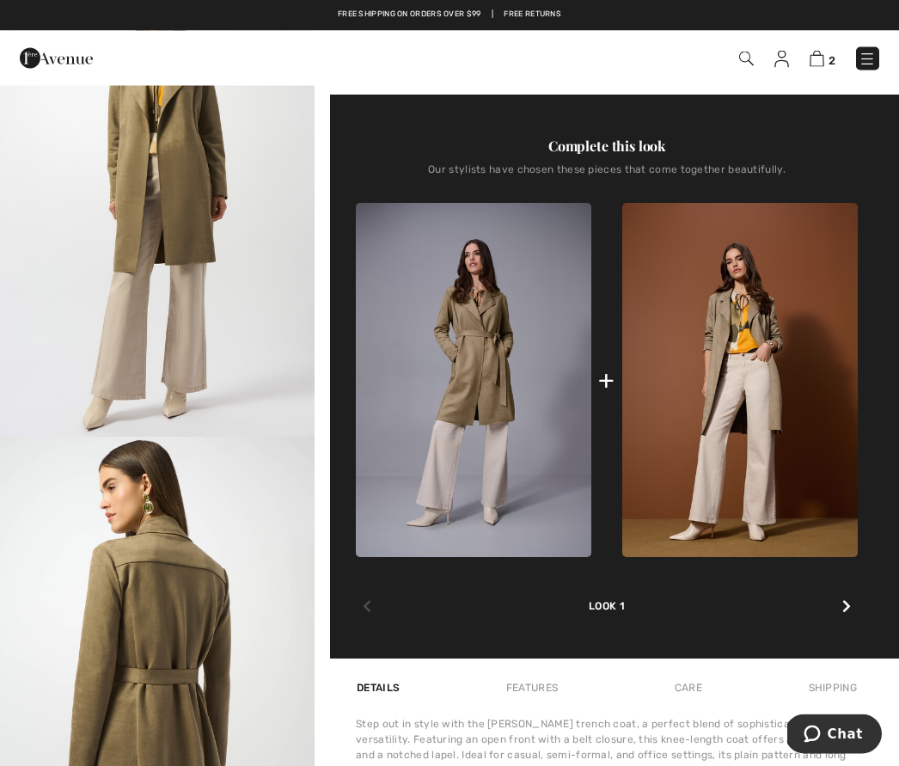
click at [849, 621] on div at bounding box center [847, 608] width 22 height 34
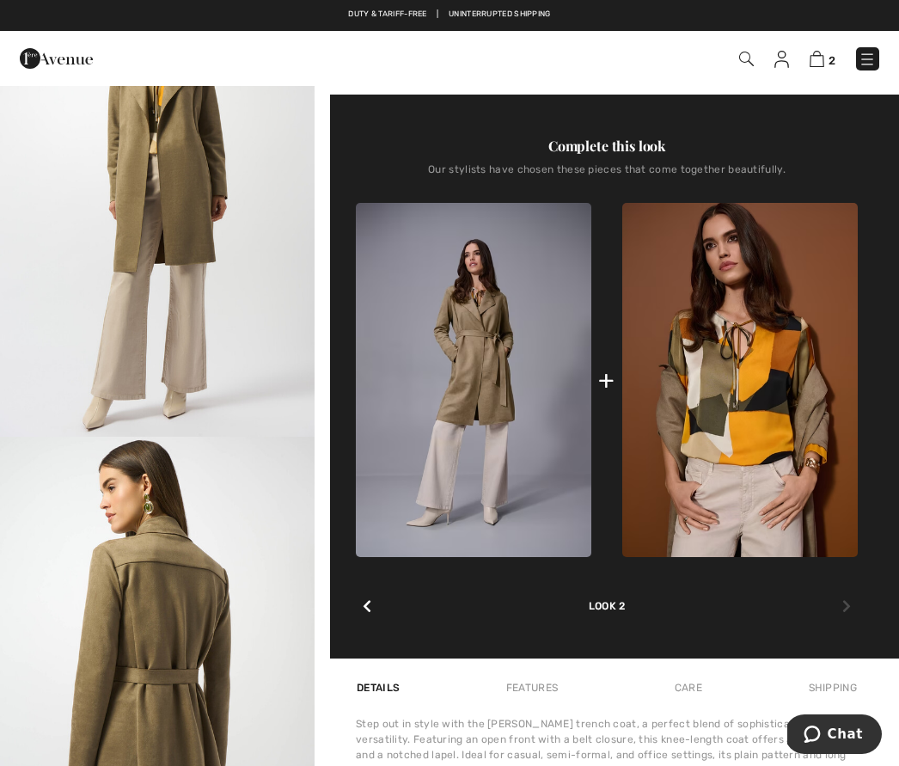
click at [381, 617] on div "+ Look 2" at bounding box center [607, 410] width 502 height 414
click at [359, 613] on div at bounding box center [367, 607] width 22 height 34
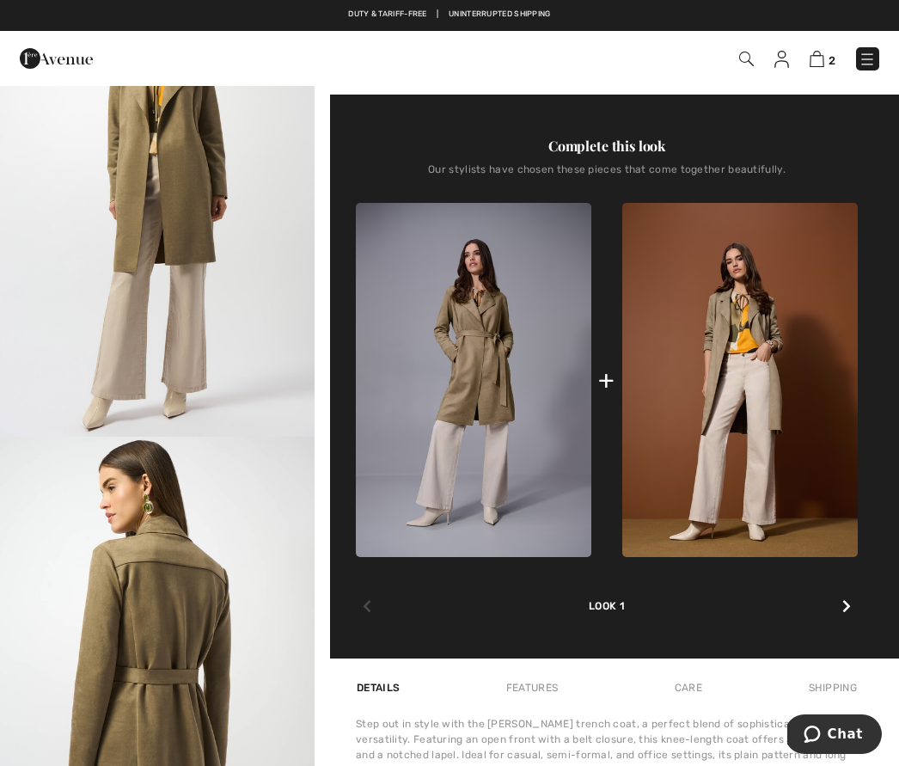
click at [375, 696] on div "Details" at bounding box center [380, 687] width 48 height 31
click at [857, 75] on div "2 Checkout" at bounding box center [634, 58] width 517 height 35
click at [875, 58] on img at bounding box center [867, 59] width 17 height 17
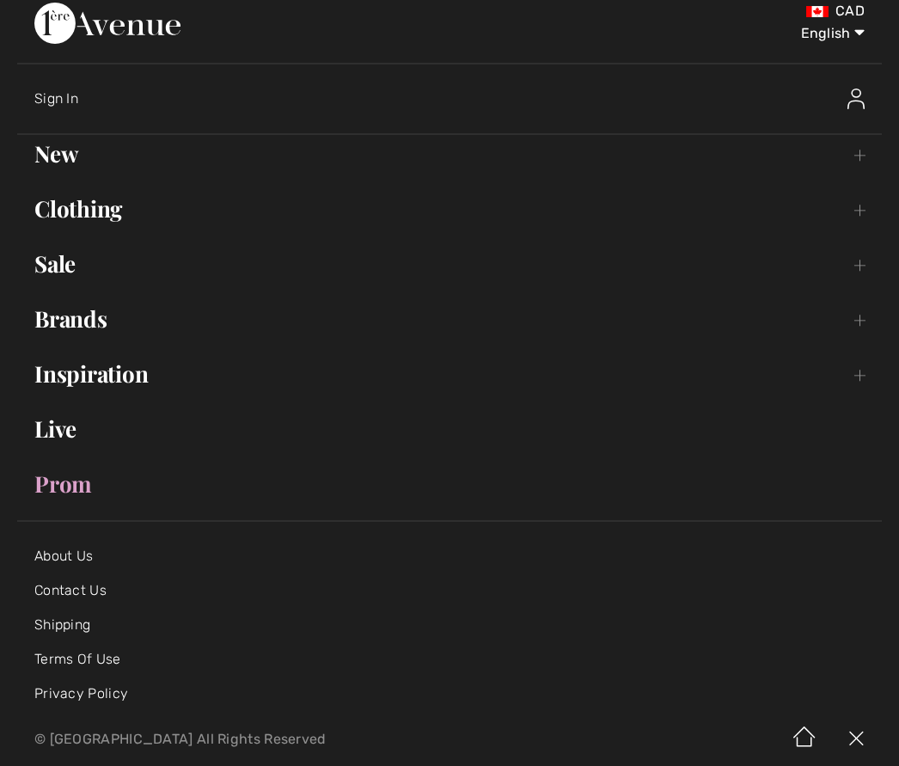
scroll to position [8, 0]
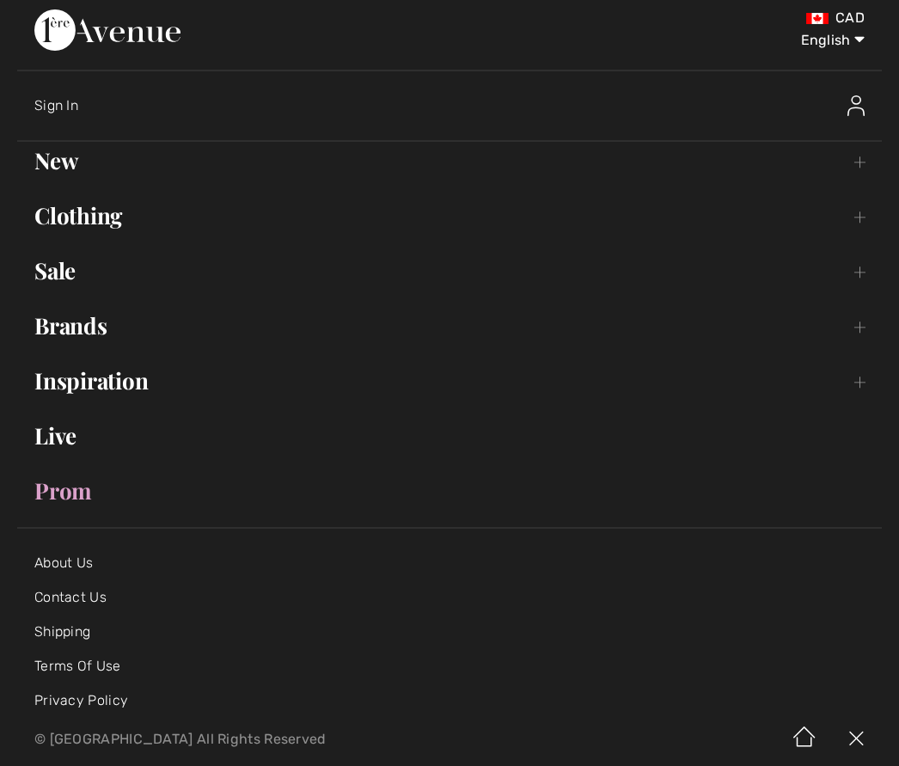
click at [127, 219] on link "Clothing Toggle submenu" at bounding box center [449, 216] width 865 height 38
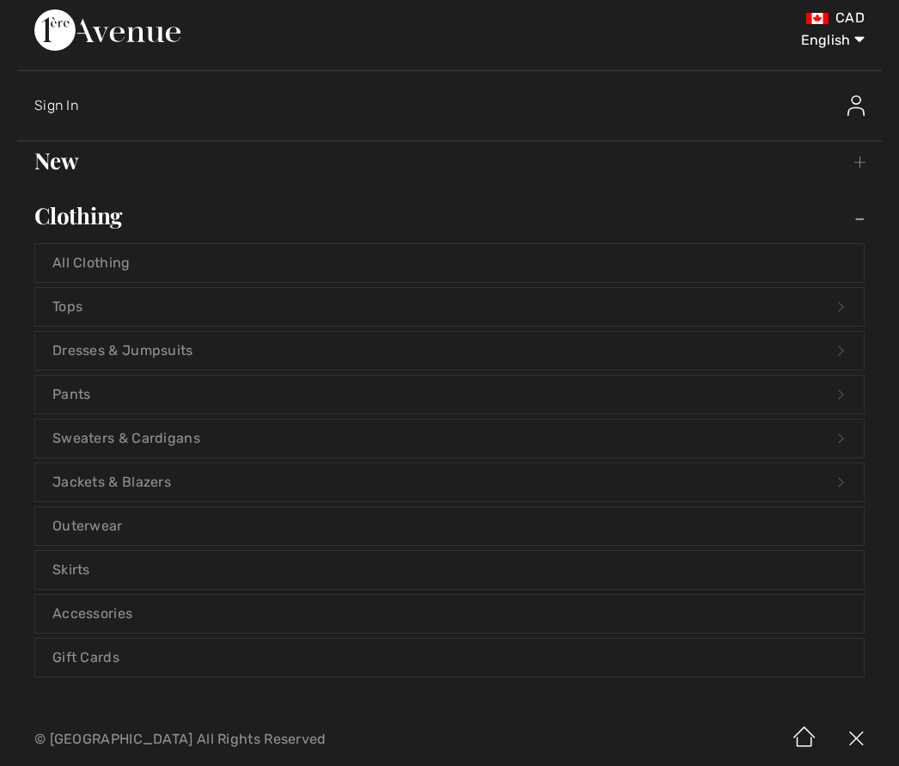
click at [184, 396] on link "Pants Open submenu" at bounding box center [449, 395] width 829 height 38
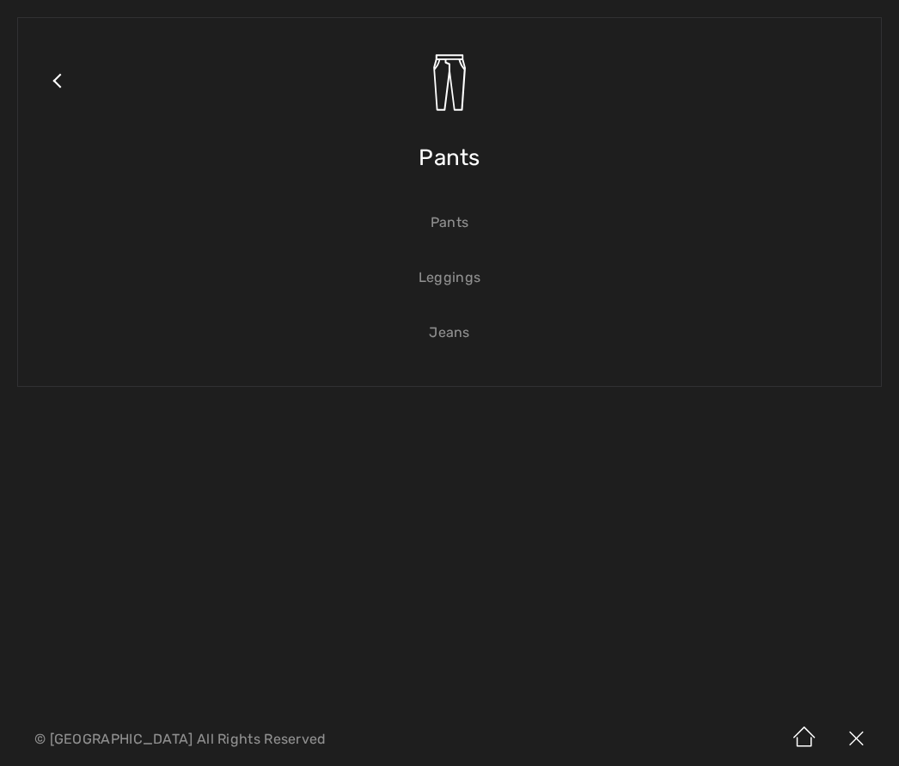
click at [451, 340] on link "Jeans" at bounding box center [449, 333] width 829 height 38
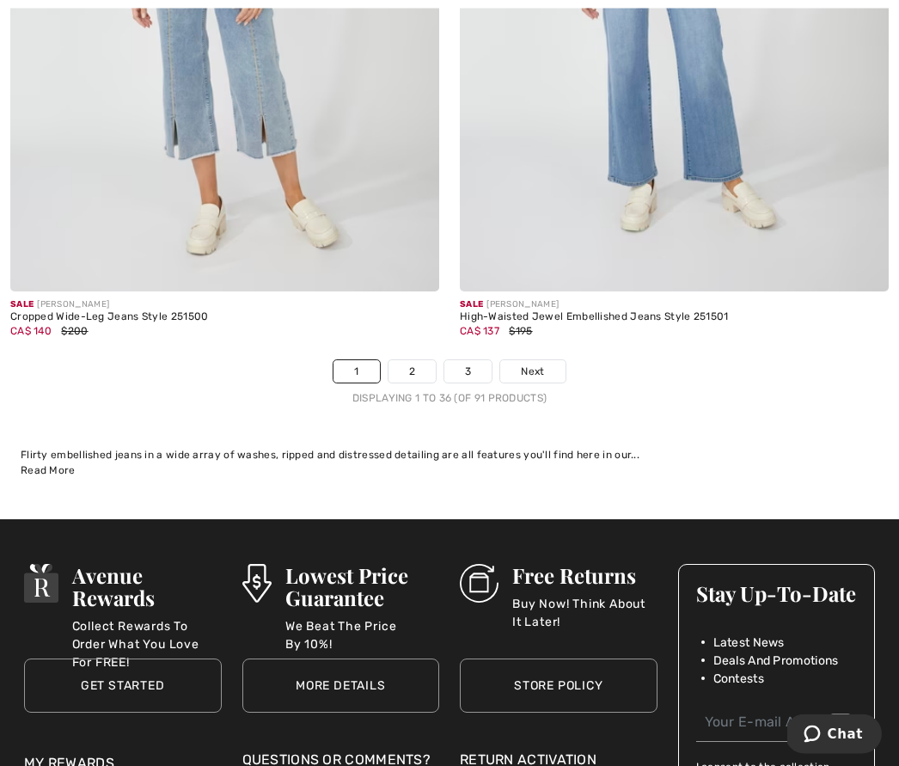
scroll to position [13101, 0]
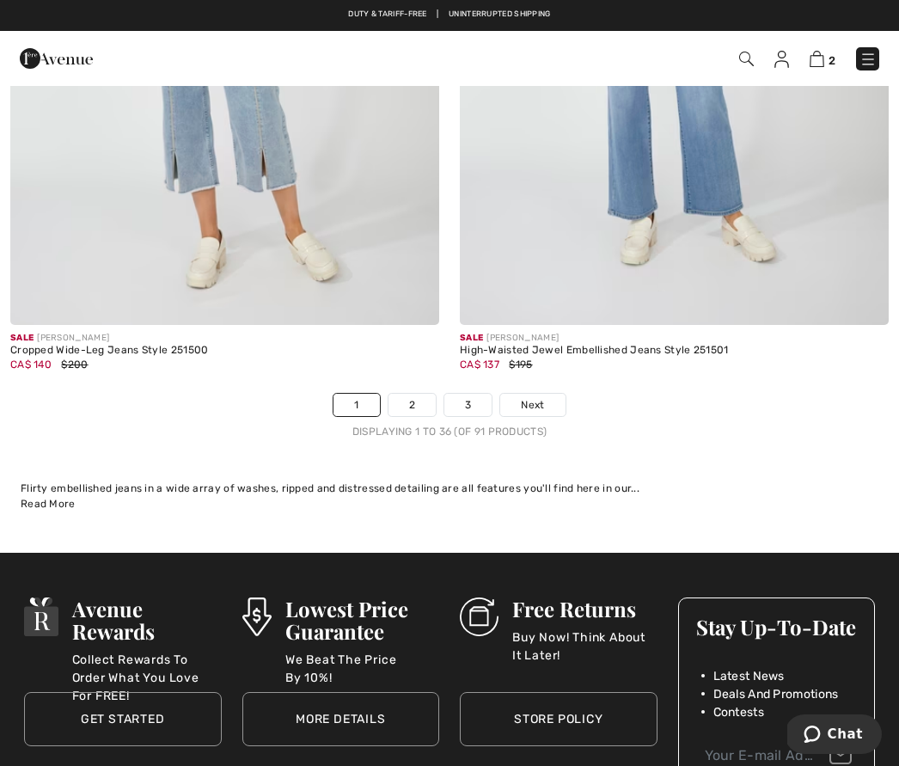
click at [414, 396] on link "2" at bounding box center [412, 405] width 47 height 22
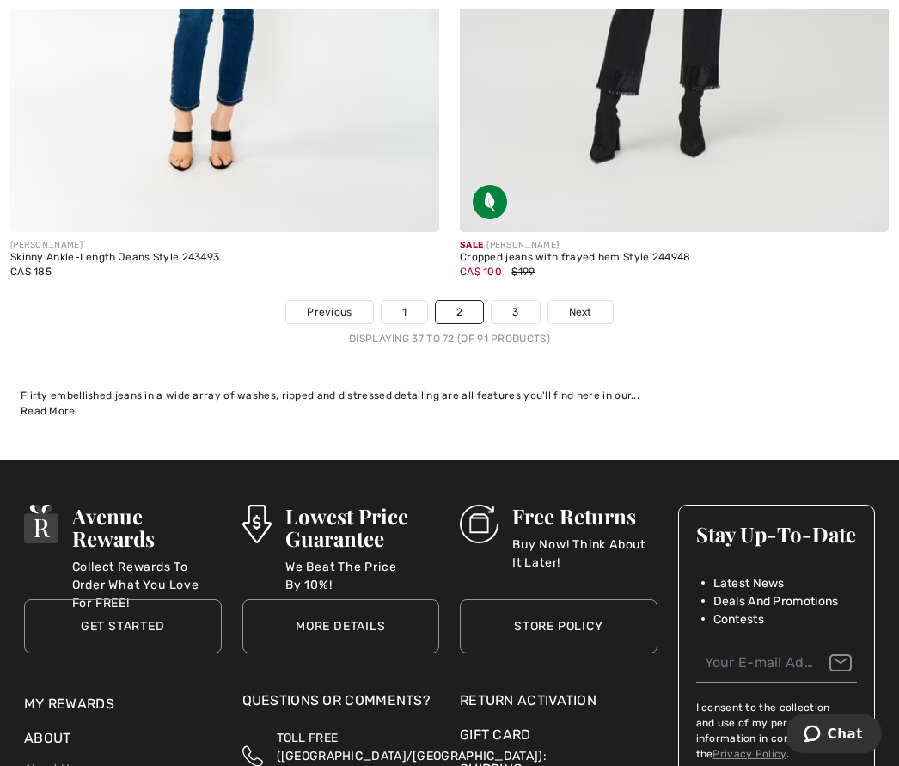
scroll to position [13222, 0]
click at [512, 301] on link "3" at bounding box center [515, 312] width 47 height 22
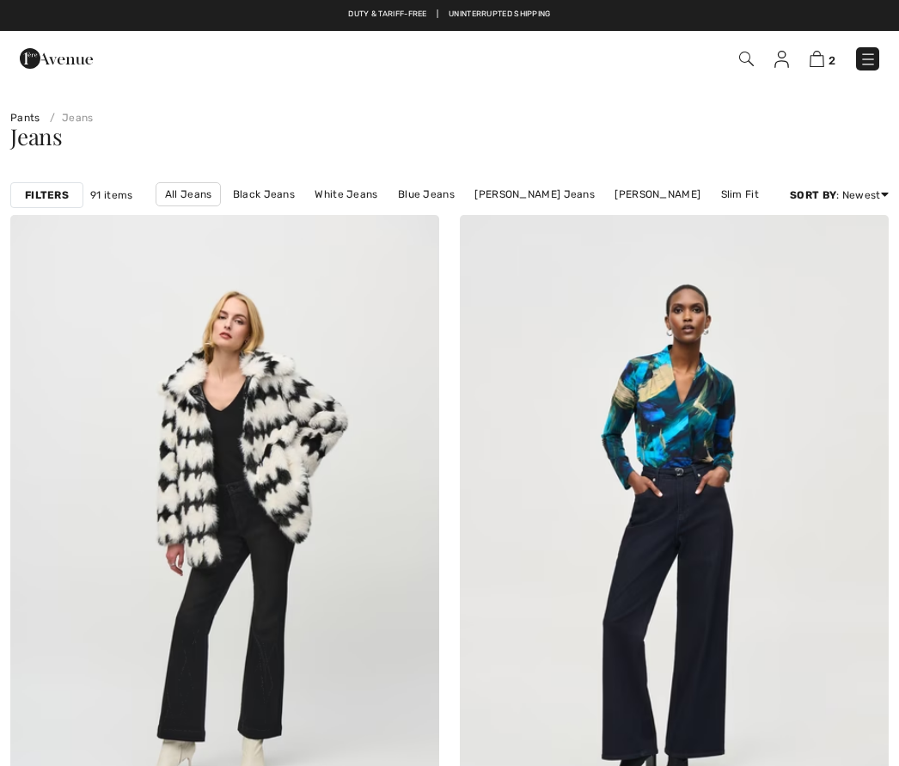
checkbox input "true"
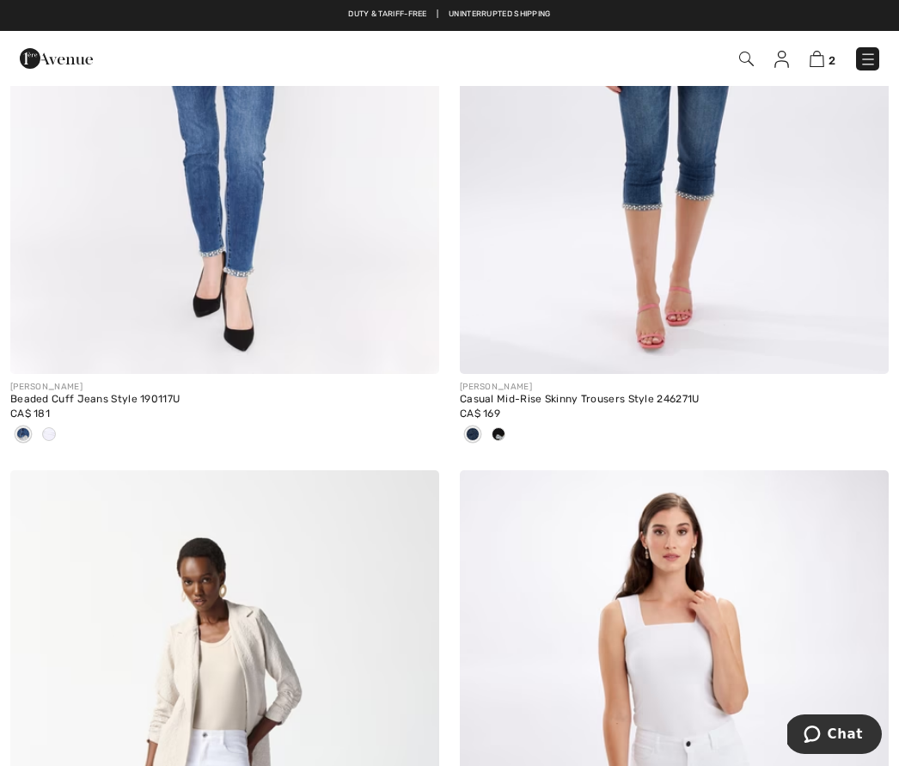
scroll to position [2615, 0]
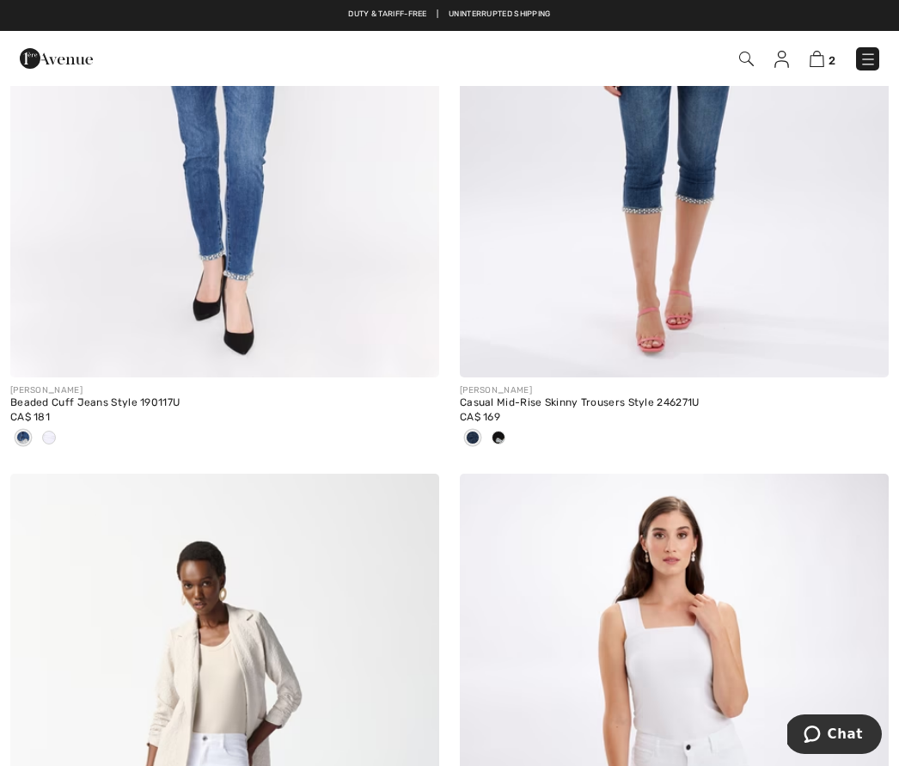
click at [752, 60] on img at bounding box center [747, 59] width 15 height 15
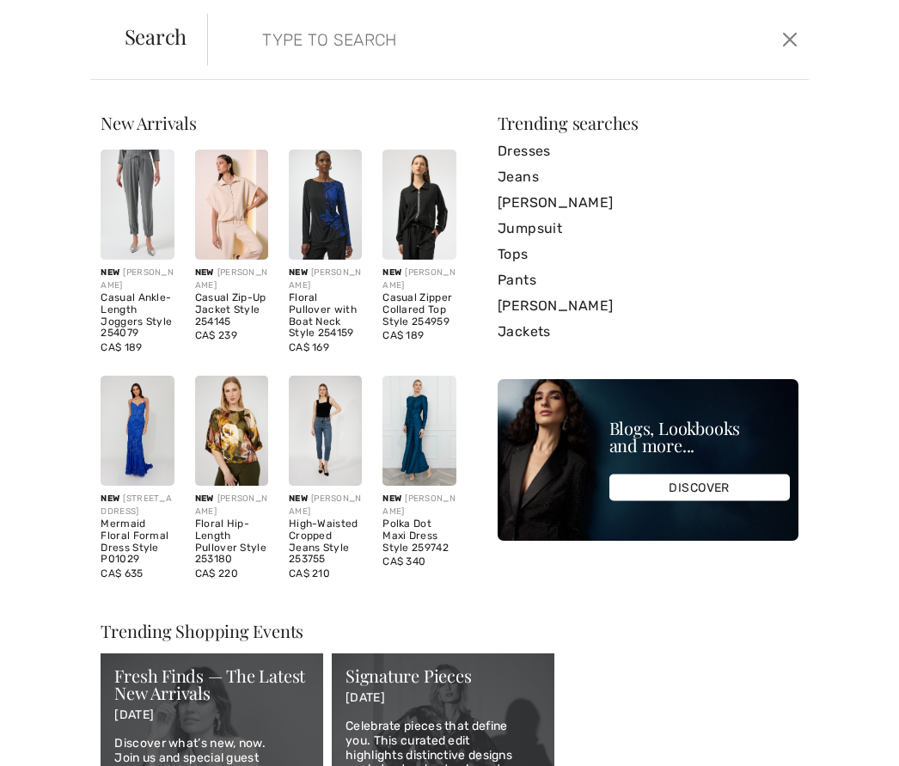
click at [253, 29] on input "search" at bounding box center [447, 40] width 396 height 52
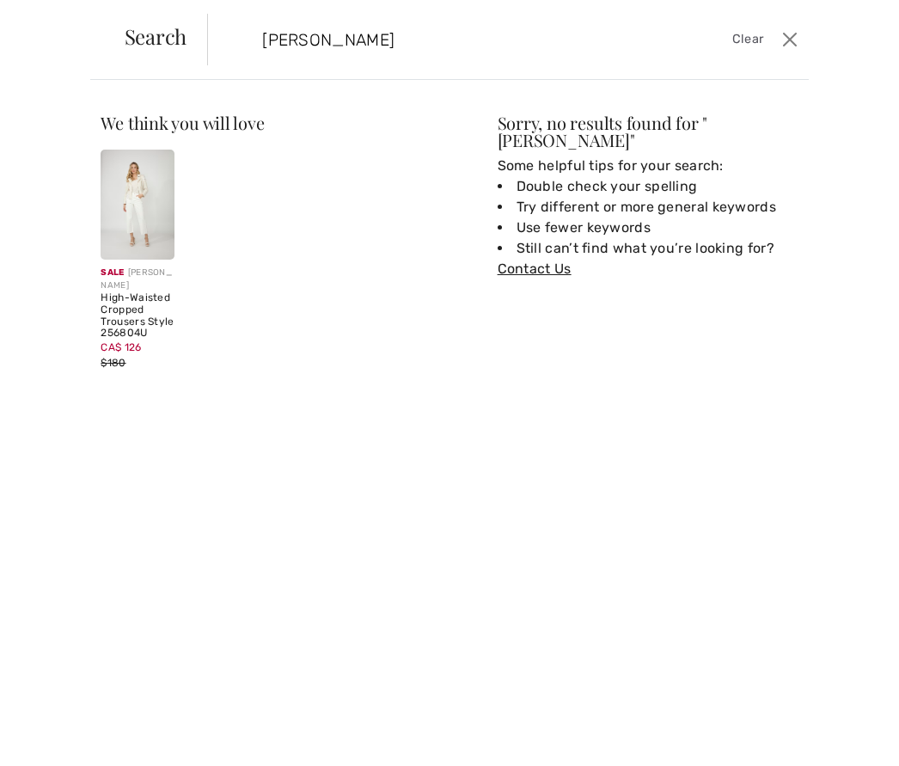
type input "Jeans creme"
click at [137, 194] on img at bounding box center [137, 205] width 73 height 110
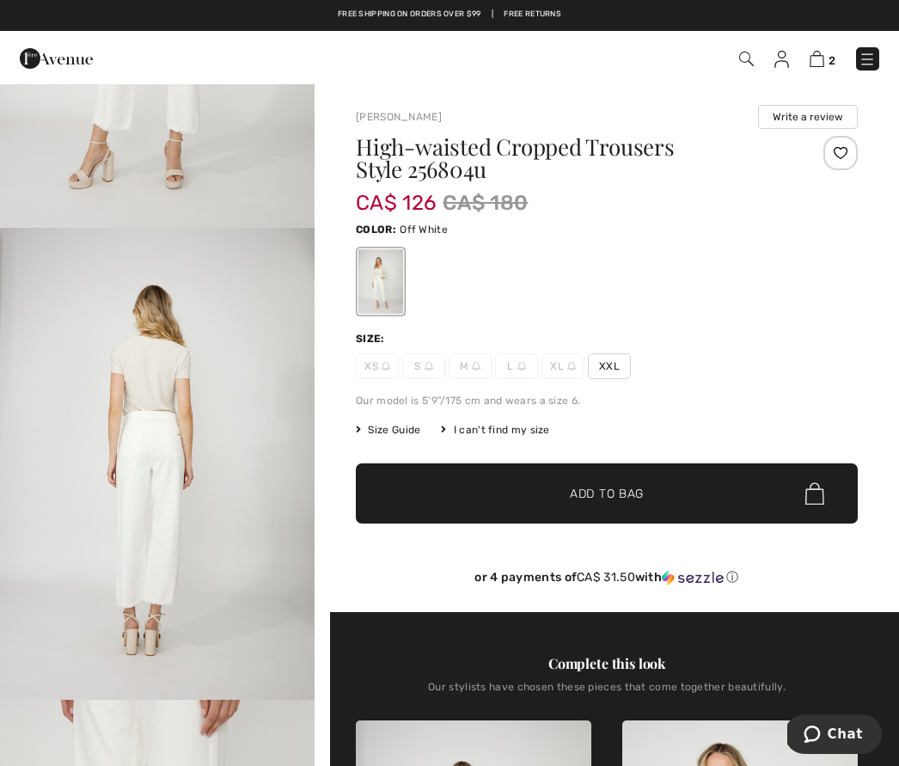
scroll to position [852, 0]
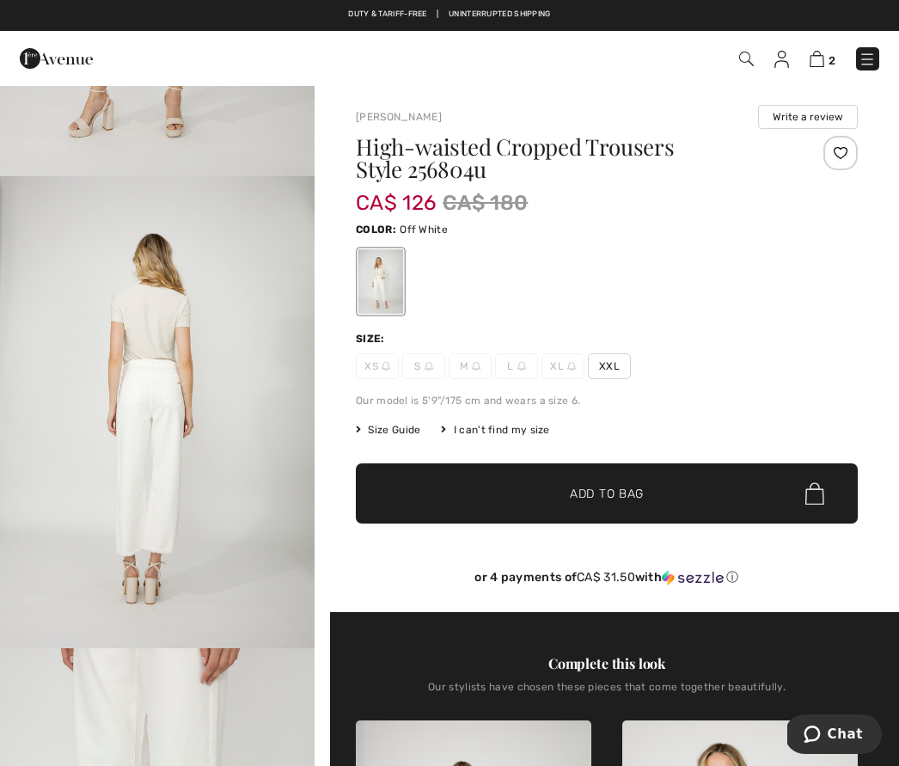
click at [825, 63] on img at bounding box center [817, 59] width 15 height 16
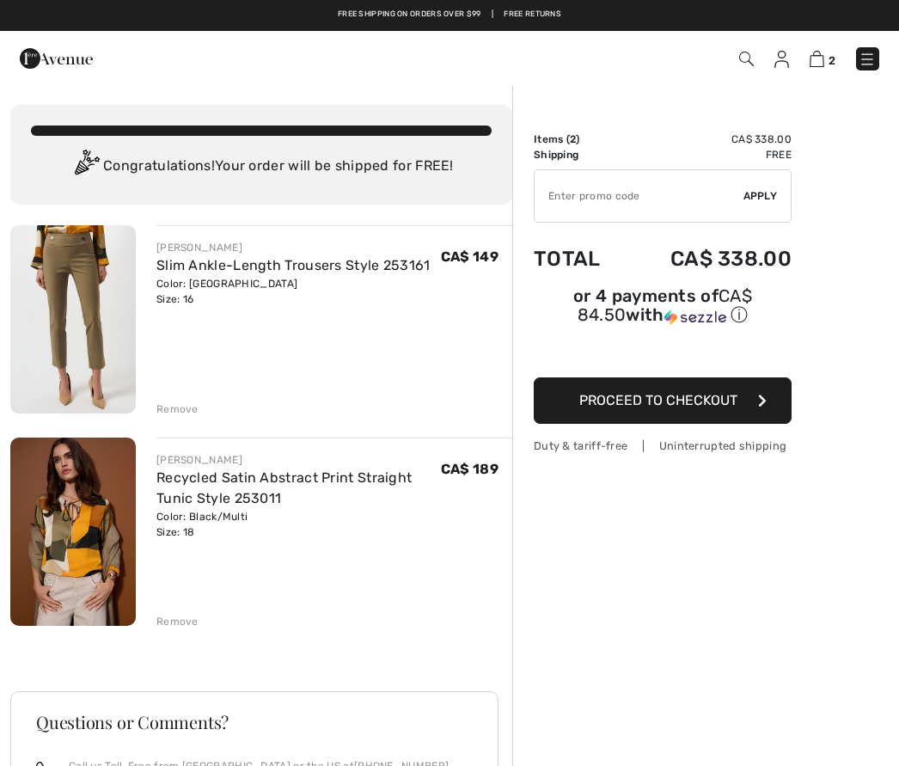
click at [704, 403] on span "Proceed to Checkout" at bounding box center [659, 400] width 158 height 16
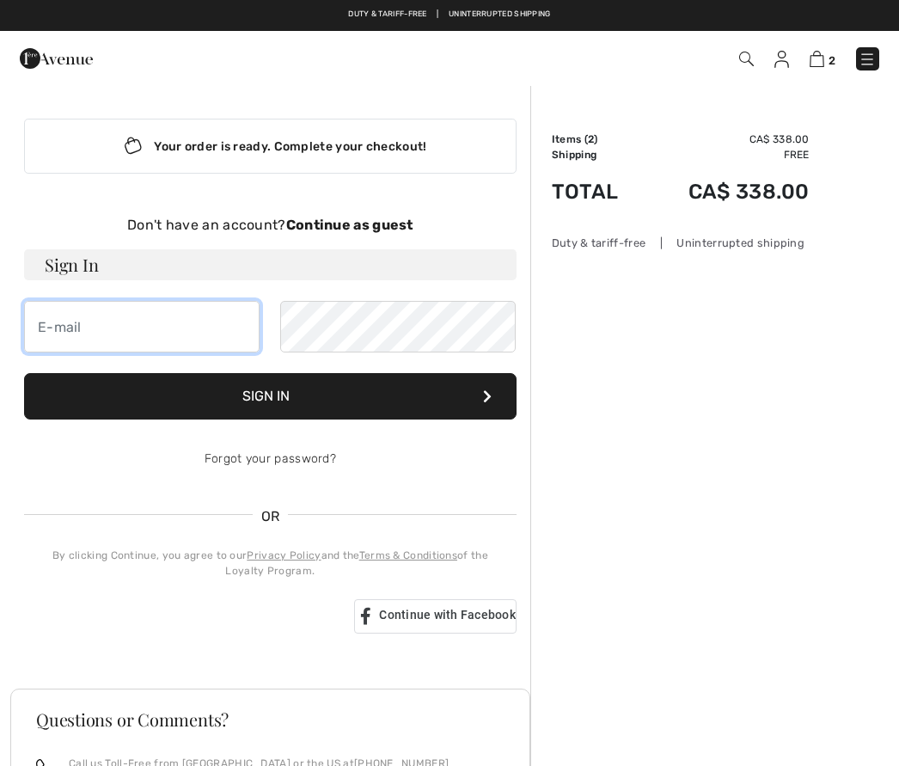
type input "[EMAIL_ADDRESS][DOMAIN_NAME]"
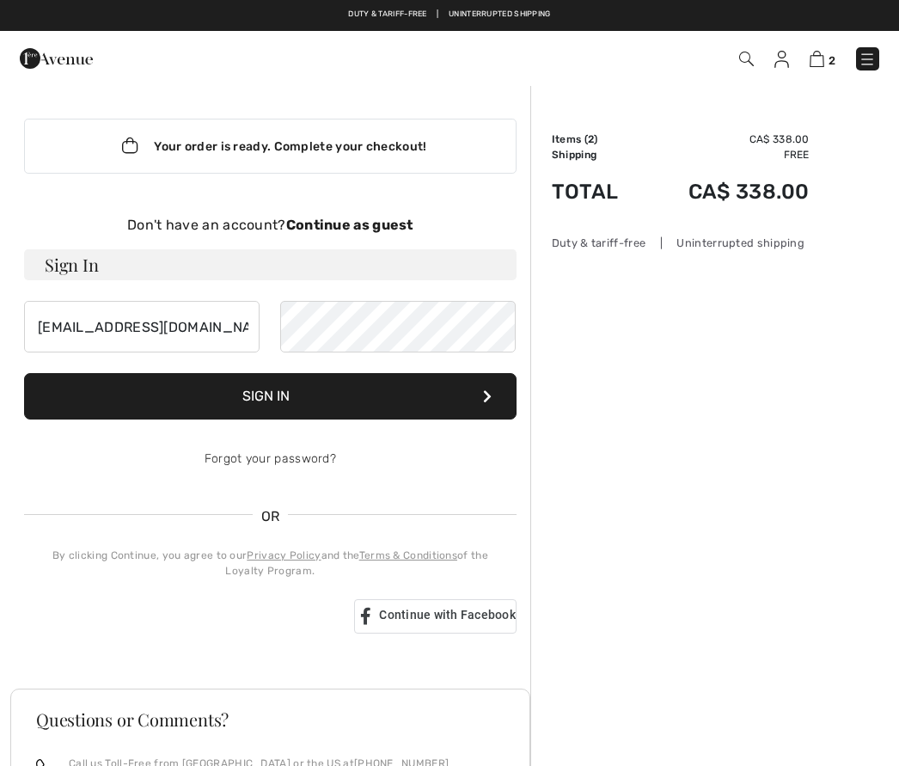
click at [269, 396] on button "Sign In" at bounding box center [270, 396] width 493 height 46
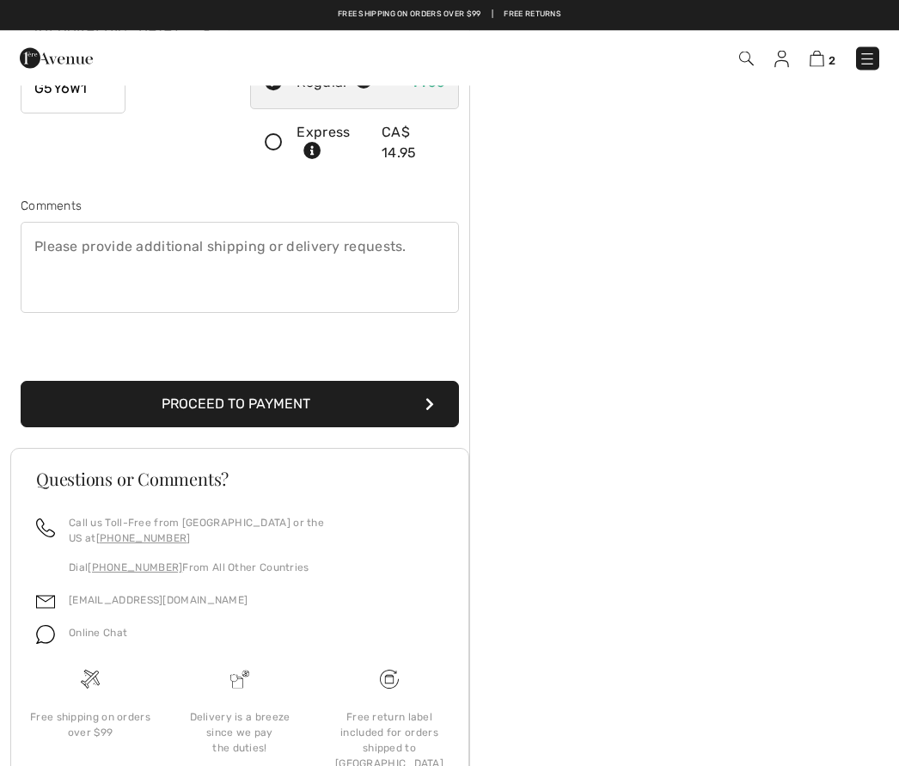
scroll to position [359, 0]
click at [346, 385] on button "Proceed to Payment" at bounding box center [240, 405] width 439 height 46
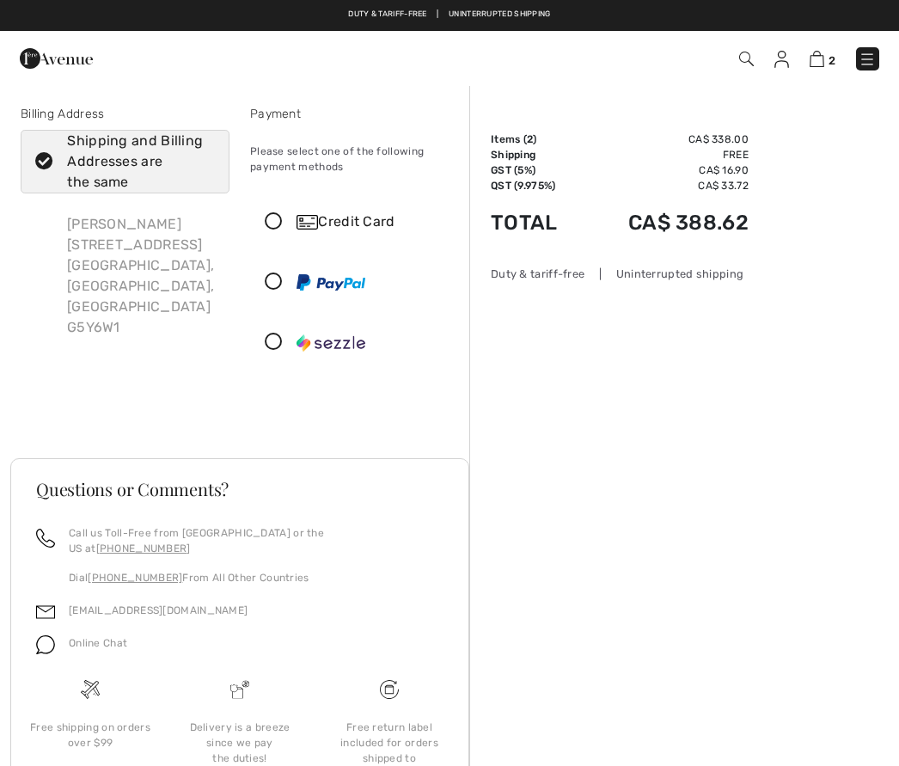
click at [280, 212] on div "Credit Card" at bounding box center [354, 222] width 207 height 52
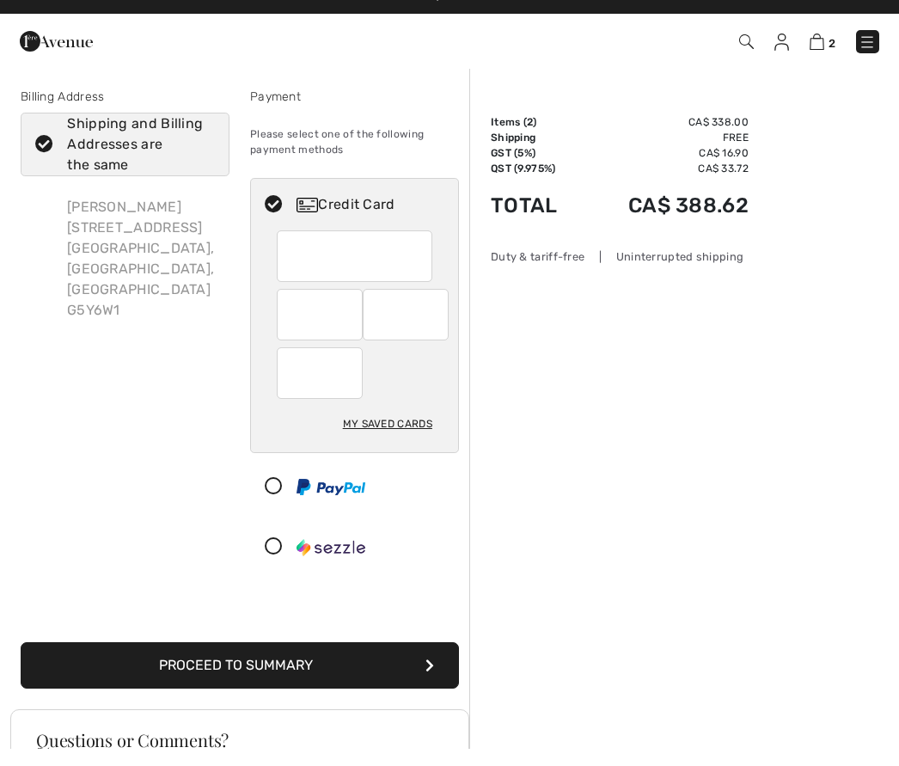
scroll to position [17, 0]
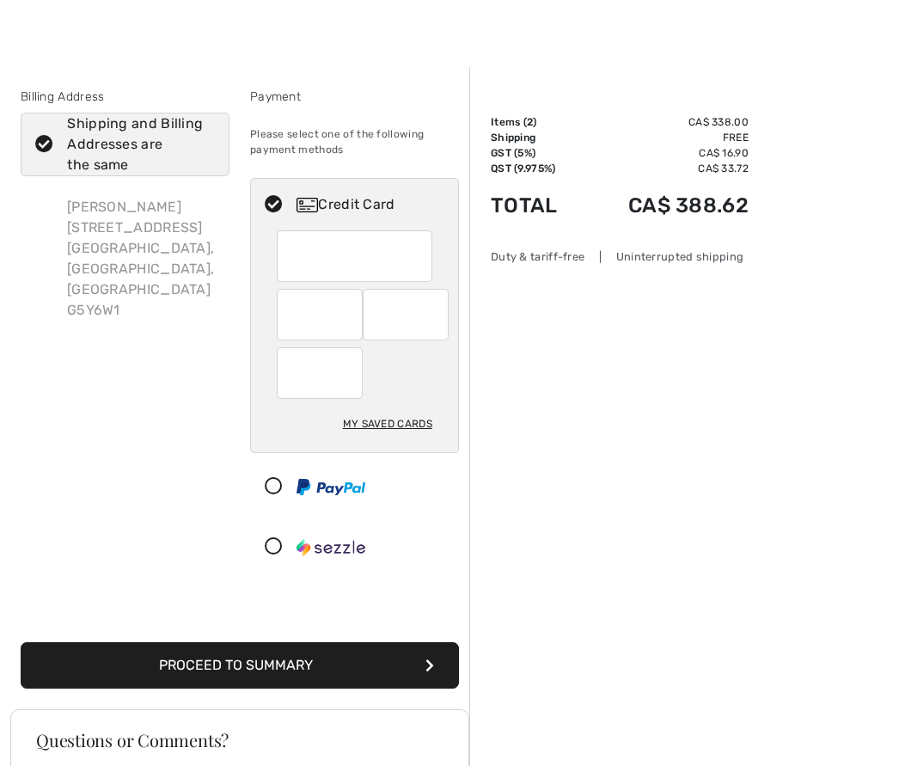
click at [439, 322] on div at bounding box center [406, 315] width 86 height 52
click at [446, 302] on div at bounding box center [406, 315] width 86 height 52
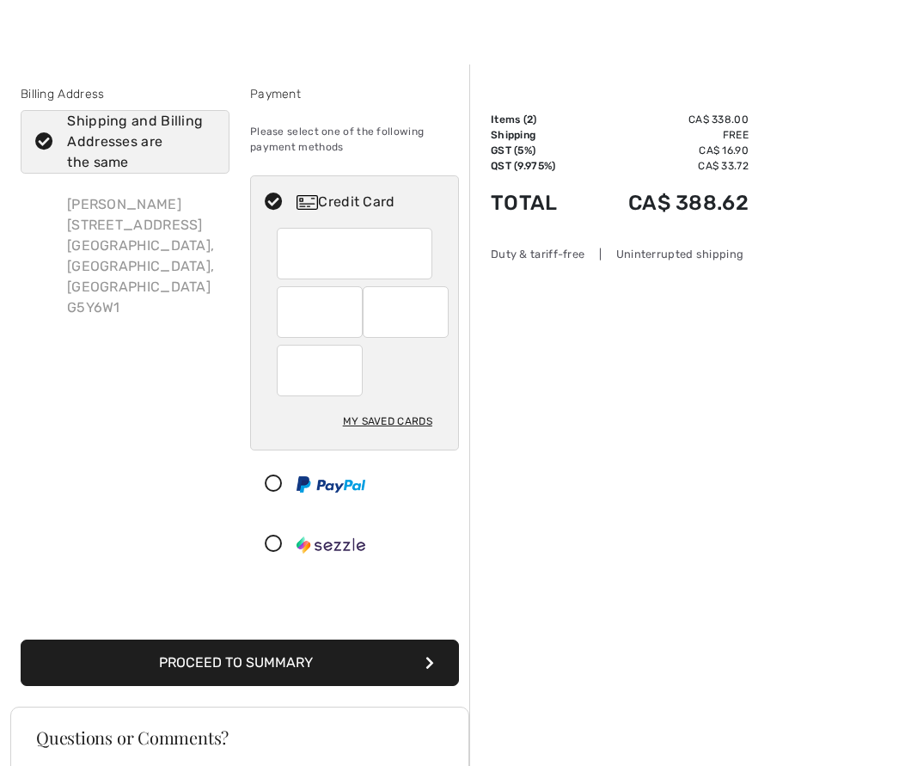
scroll to position [19, 0]
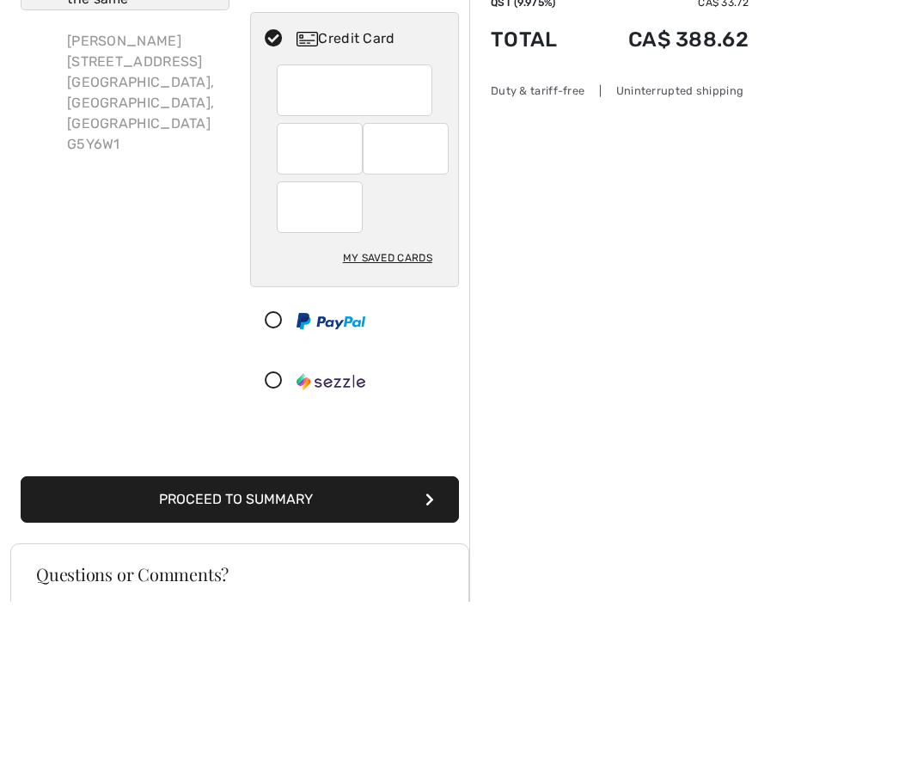
click at [400, 408] on div "My Saved Cards" at bounding box center [387, 422] width 89 height 29
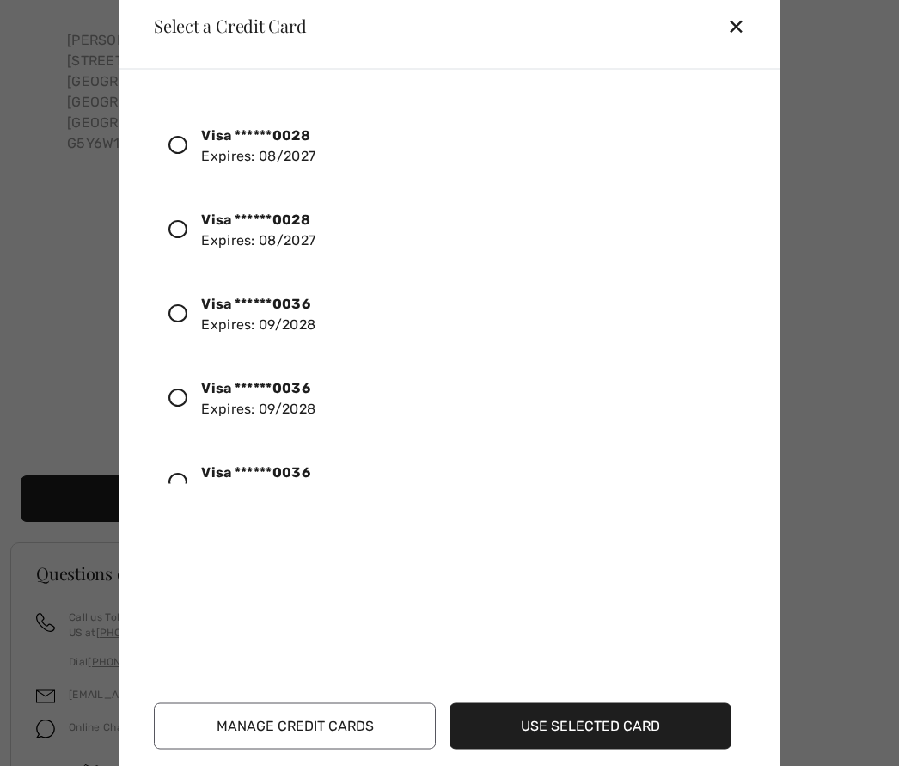
click at [179, 322] on icon at bounding box center [178, 313] width 19 height 19
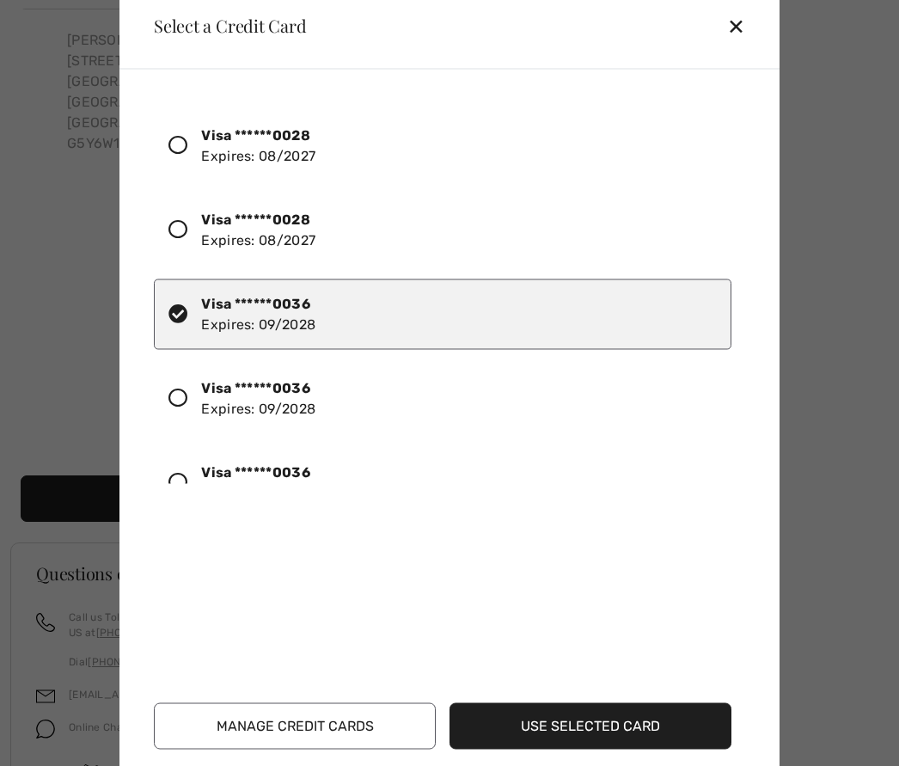
click at [585, 749] on button "Use Selected Card" at bounding box center [591, 726] width 282 height 46
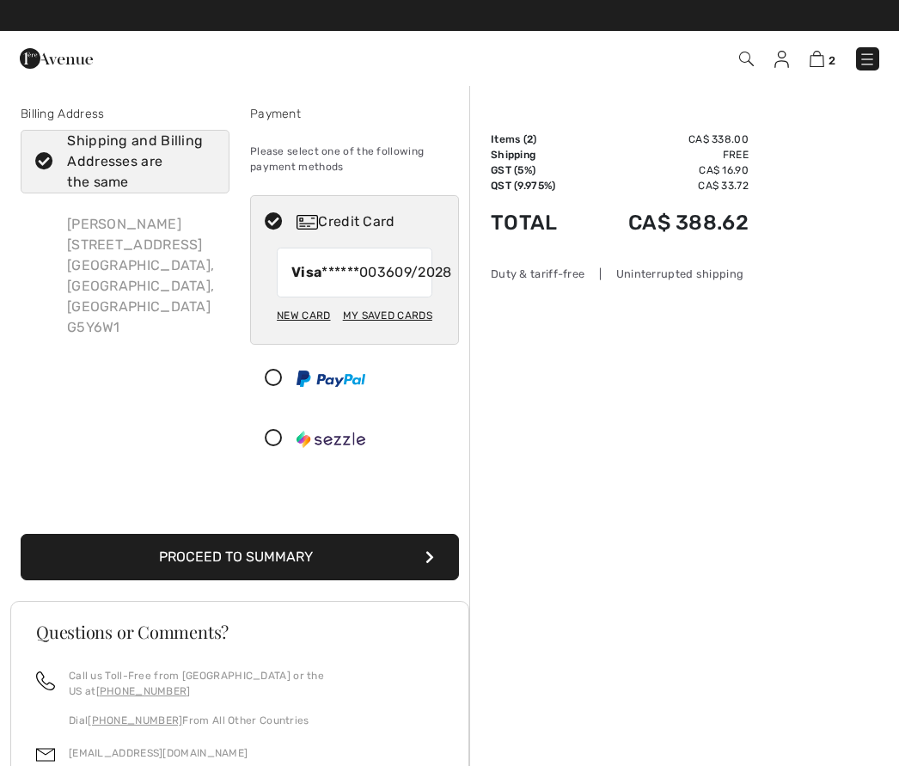
click at [279, 580] on button "Proceed to Summary" at bounding box center [240, 557] width 439 height 46
click at [414, 564] on button "Proceed to Summary" at bounding box center [240, 557] width 439 height 46
click at [265, 580] on button "Proceed to Summary" at bounding box center [240, 557] width 439 height 46
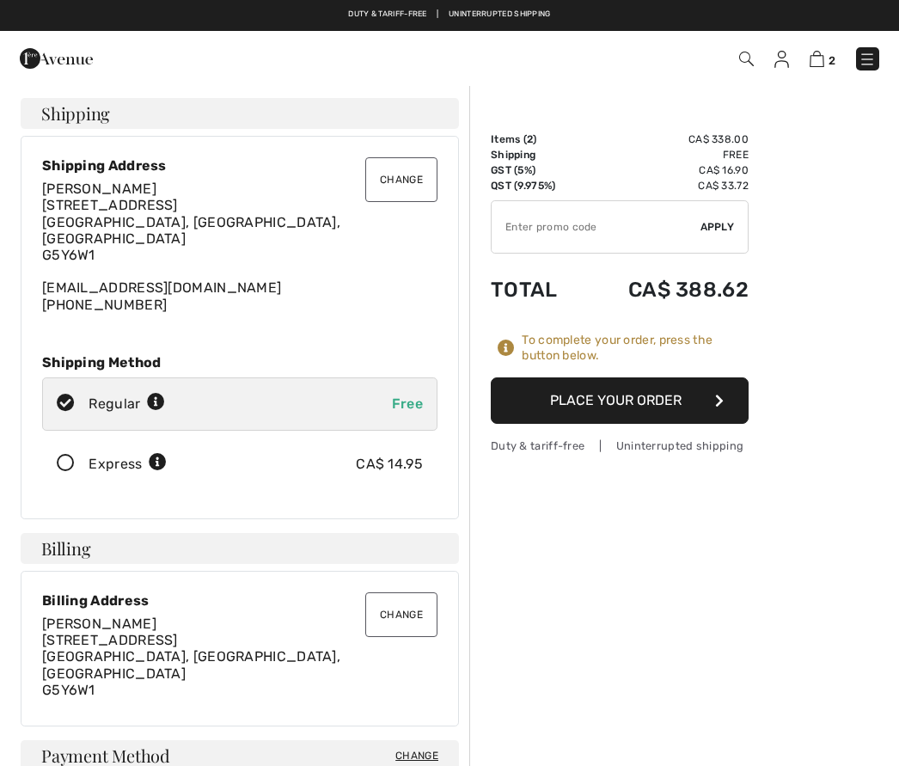
click at [722, 398] on icon "button" at bounding box center [719, 401] width 9 height 14
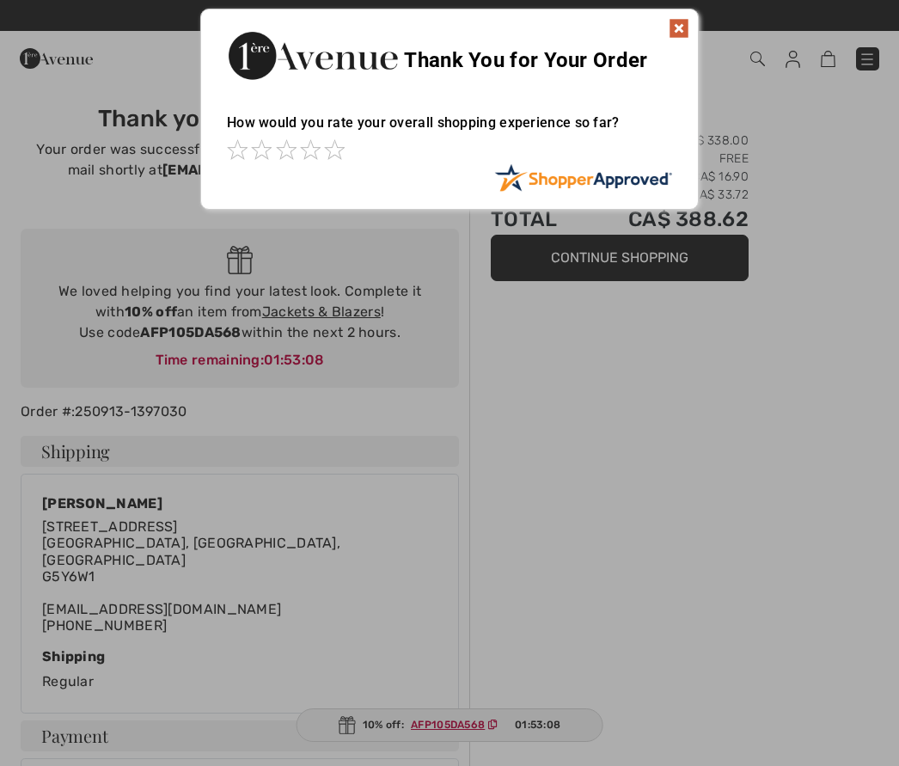
click at [690, 11] on div "Thank You for Your Order" at bounding box center [449, 53] width 497 height 88
click at [577, 189] on img at bounding box center [583, 177] width 178 height 28
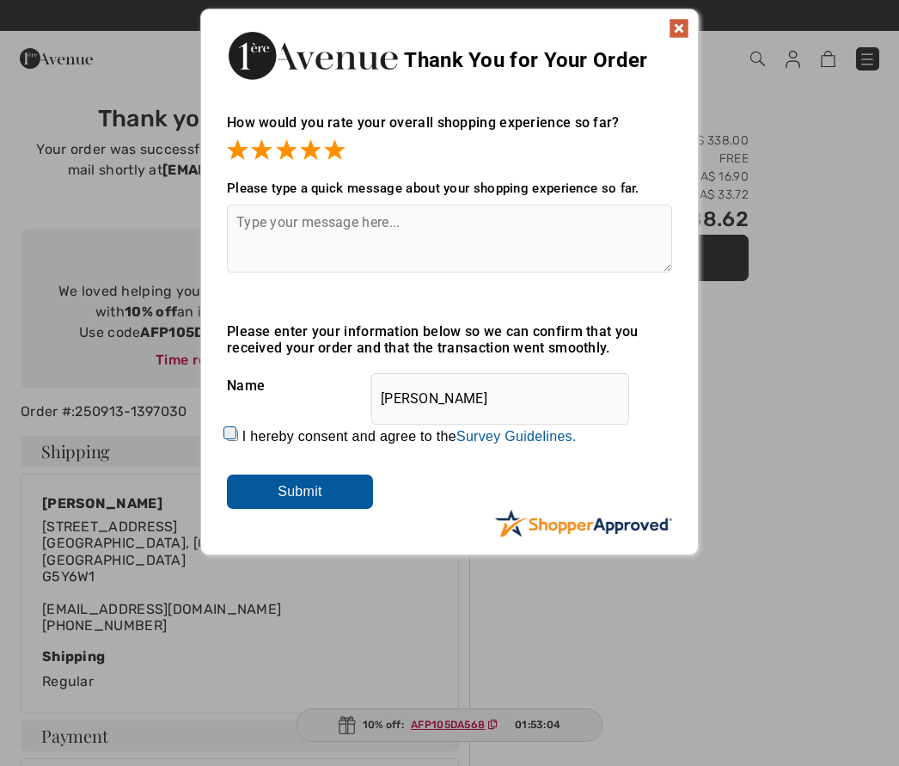
click at [296, 485] on input "Submit" at bounding box center [300, 492] width 146 height 34
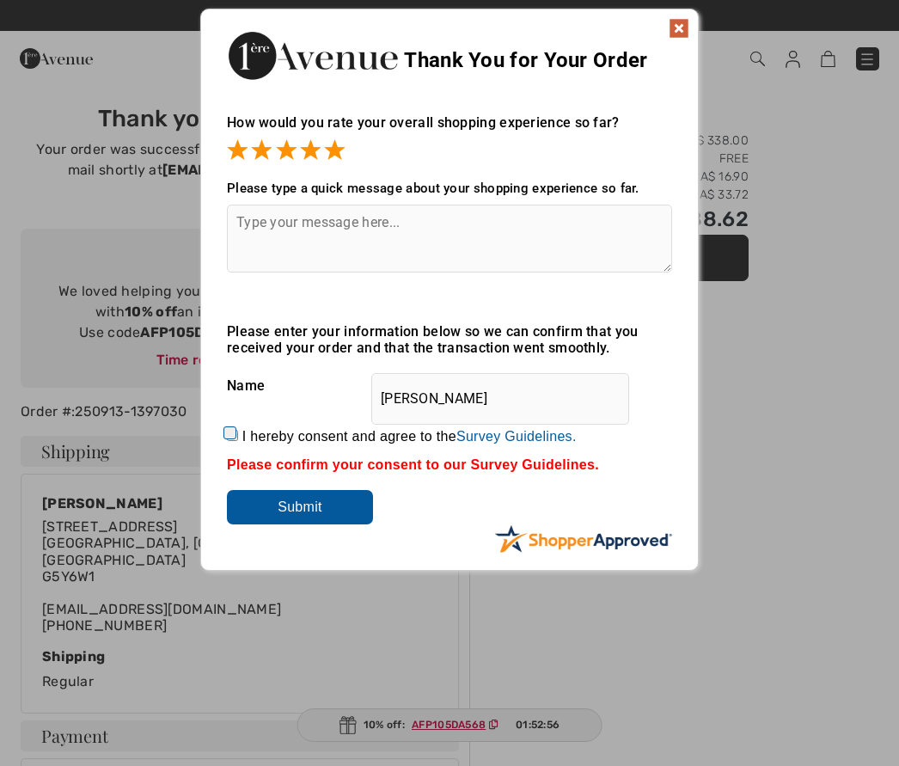
click at [681, 30] on img at bounding box center [679, 28] width 21 height 21
